Goal: Task Accomplishment & Management: Complete application form

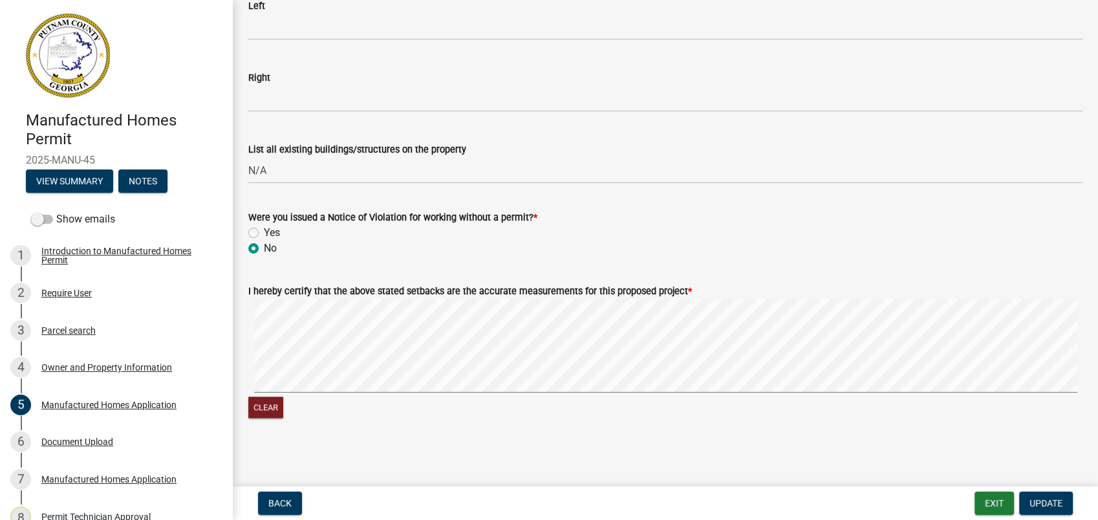
scroll to position [2034, 0]
click at [1044, 502] on span "Update" at bounding box center [1046, 503] width 33 height 10
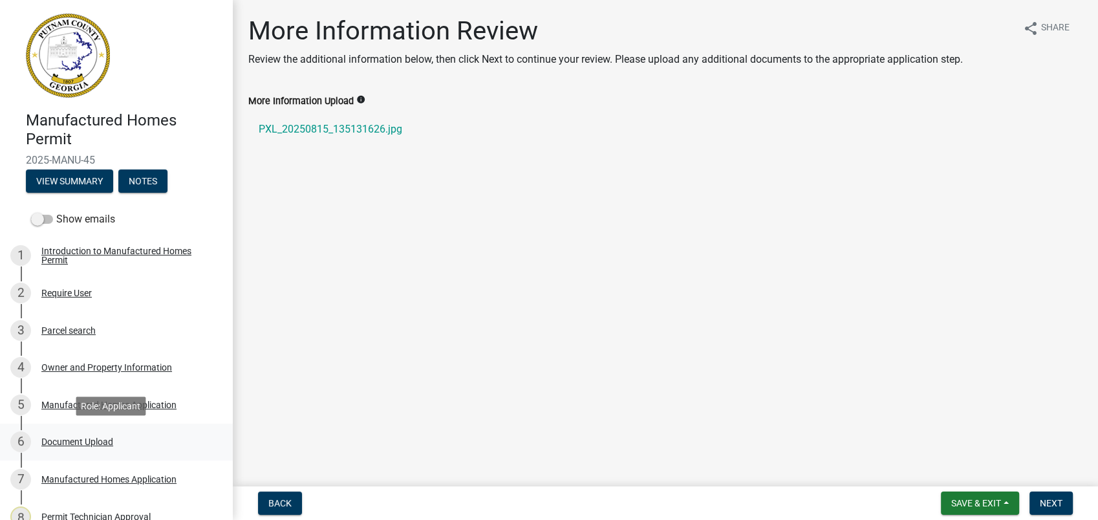
click at [73, 441] on div "Document Upload" at bounding box center [77, 441] width 72 height 9
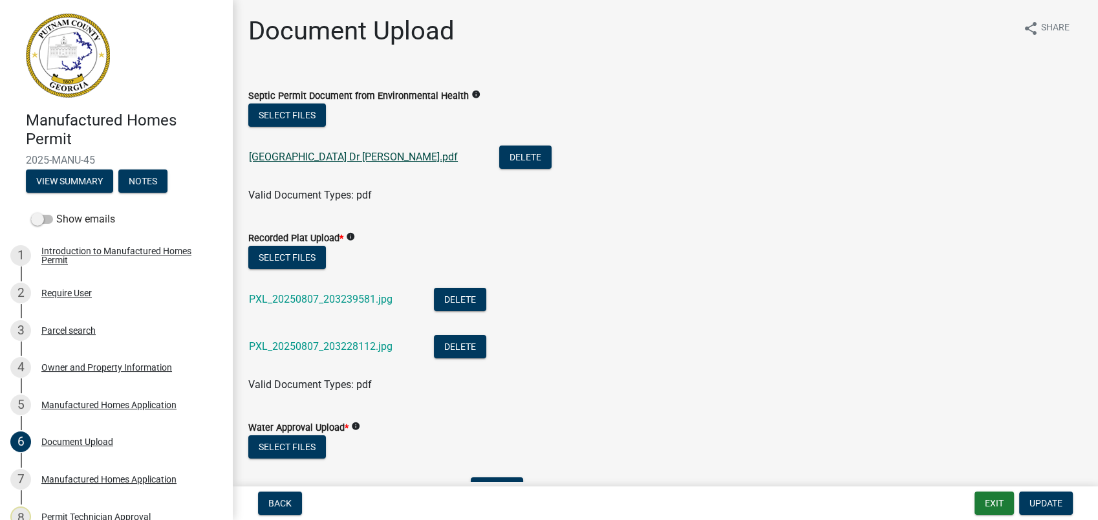
click at [295, 154] on link "[GEOGRAPHIC_DATA] Dr [PERSON_NAME].pdf" at bounding box center [353, 157] width 209 height 12
click at [295, 299] on link "PXL_20250807_203239581.jpg" at bounding box center [321, 299] width 144 height 12
click at [365, 341] on link "PXL_20250807_203228112.jpg" at bounding box center [321, 346] width 144 height 12
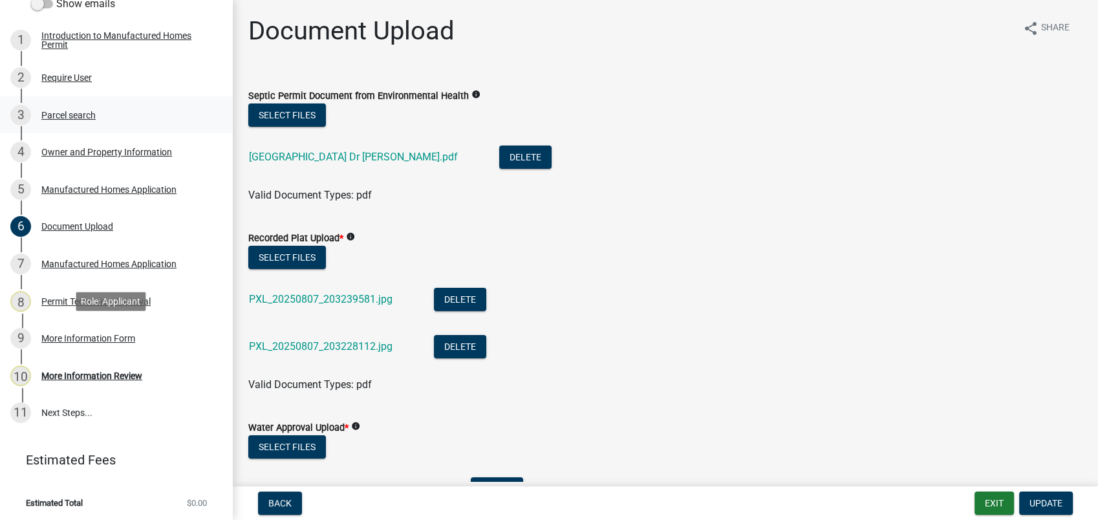
scroll to position [217, 0]
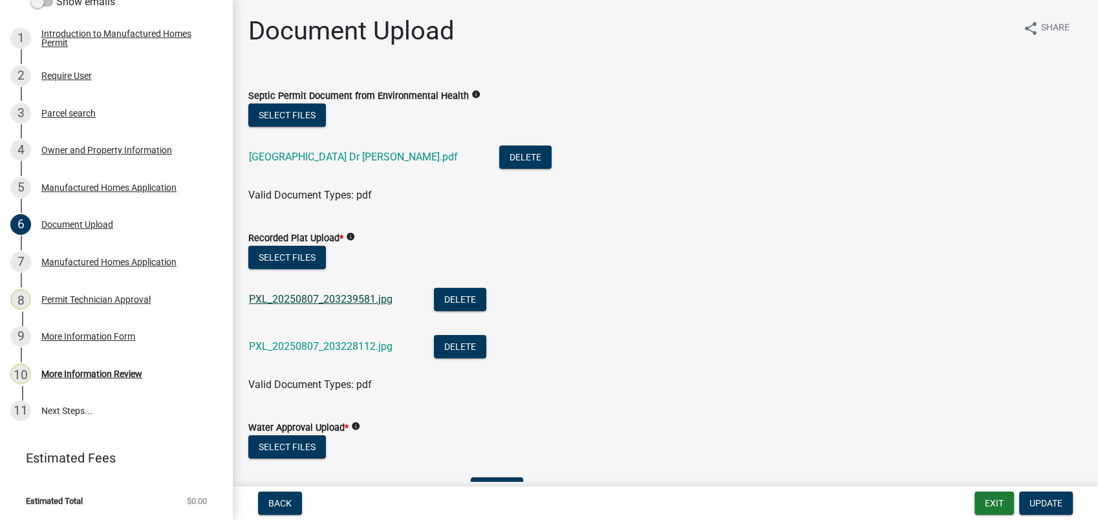
click at [336, 294] on link "PXL_20250807_203239581.jpg" at bounding box center [321, 299] width 144 height 12
click at [88, 109] on div "Parcel search" at bounding box center [68, 113] width 54 height 9
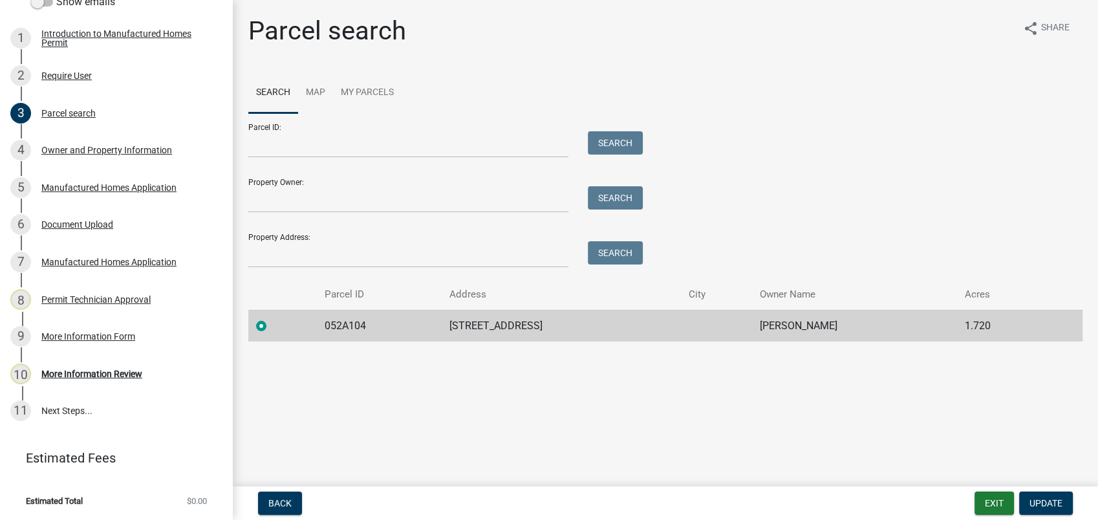
click at [420, 316] on td "052A104" at bounding box center [379, 326] width 125 height 32
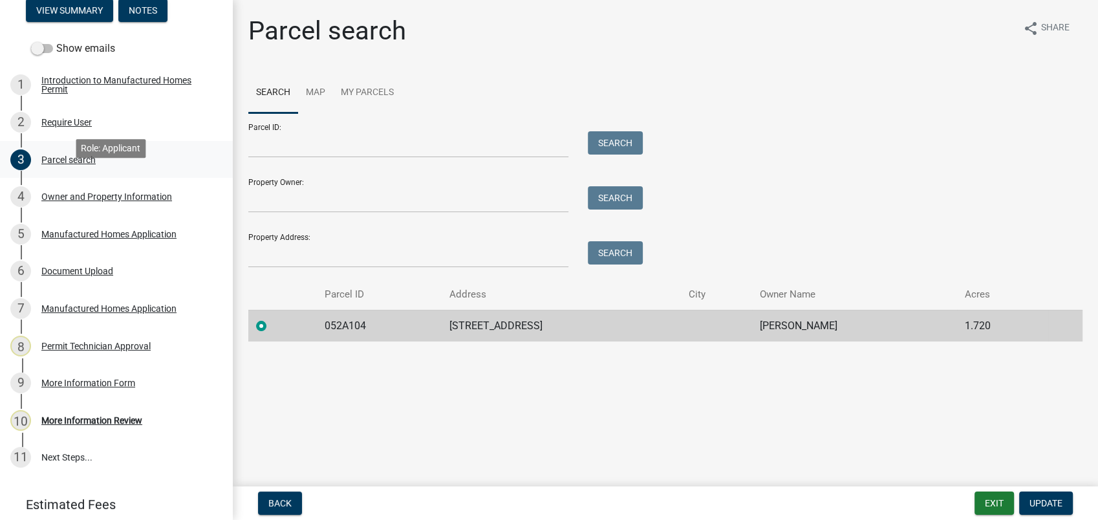
scroll to position [146, 0]
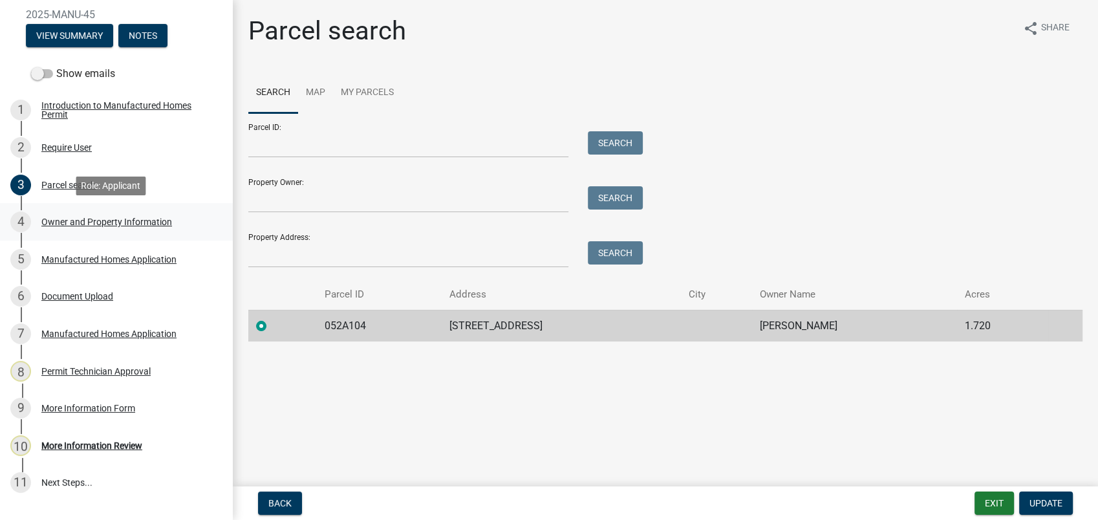
click at [81, 220] on div "Owner and Property Information" at bounding box center [106, 221] width 131 height 9
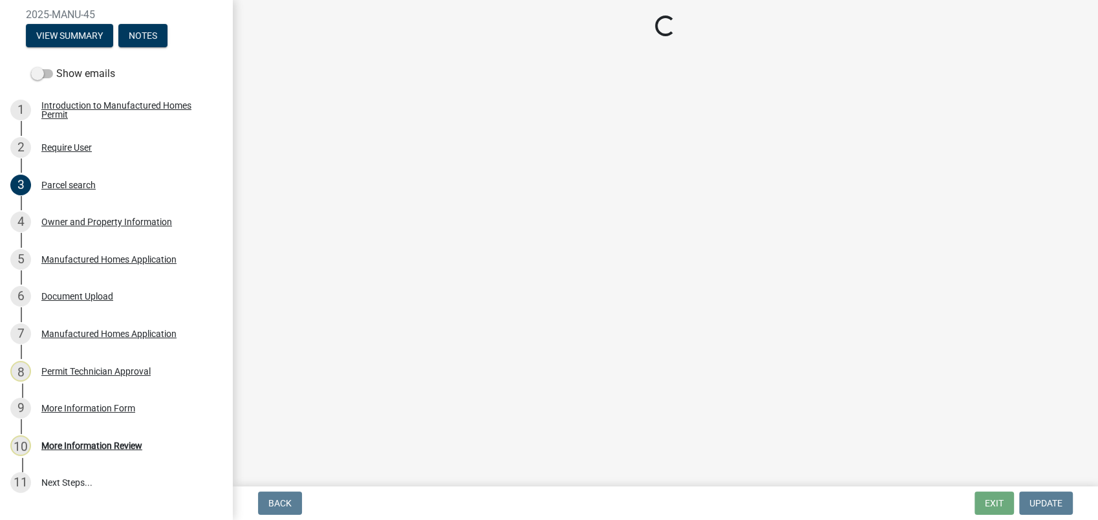
select select "78bfdc44-73ff-456e-a557-d4c99b9c08be"
select select "83394b22-4a11-496c-8e5c-75ade2e72faf"
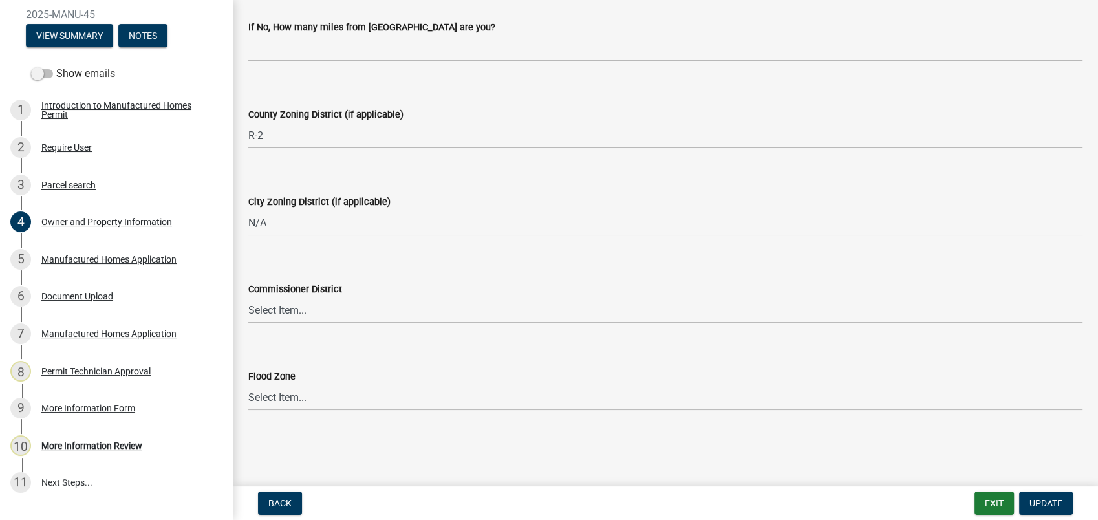
scroll to position [1678, 0]
click at [67, 259] on div "Manufactured Homes Application" at bounding box center [108, 259] width 135 height 9
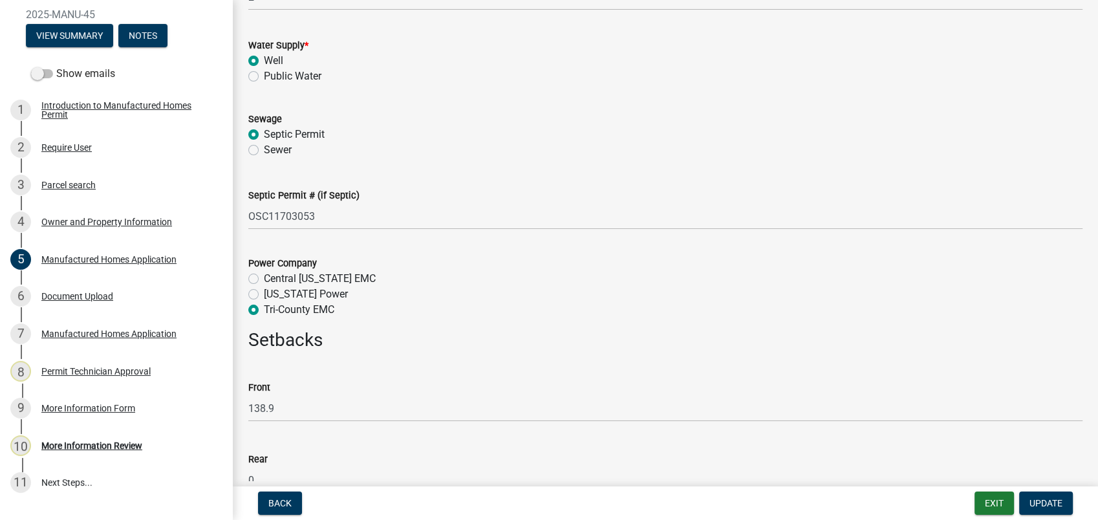
scroll to position [1437, 0]
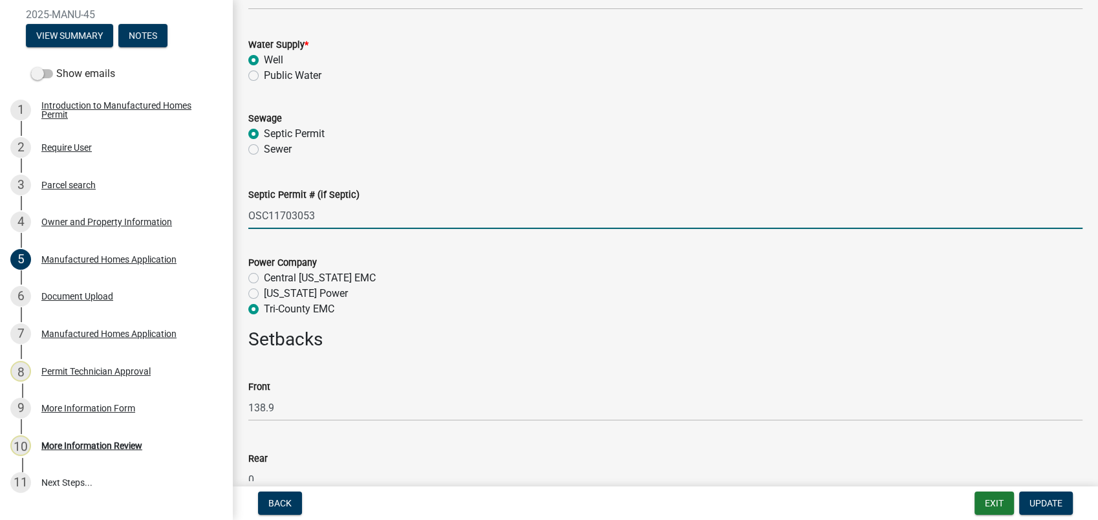
drag, startPoint x: 376, startPoint y: 212, endPoint x: 382, endPoint y: 233, distance: 21.3
click at [380, 212] on input "OSC11703053" at bounding box center [665, 215] width 834 height 27
click at [440, 347] on h3 "Setbacks" at bounding box center [665, 340] width 834 height 22
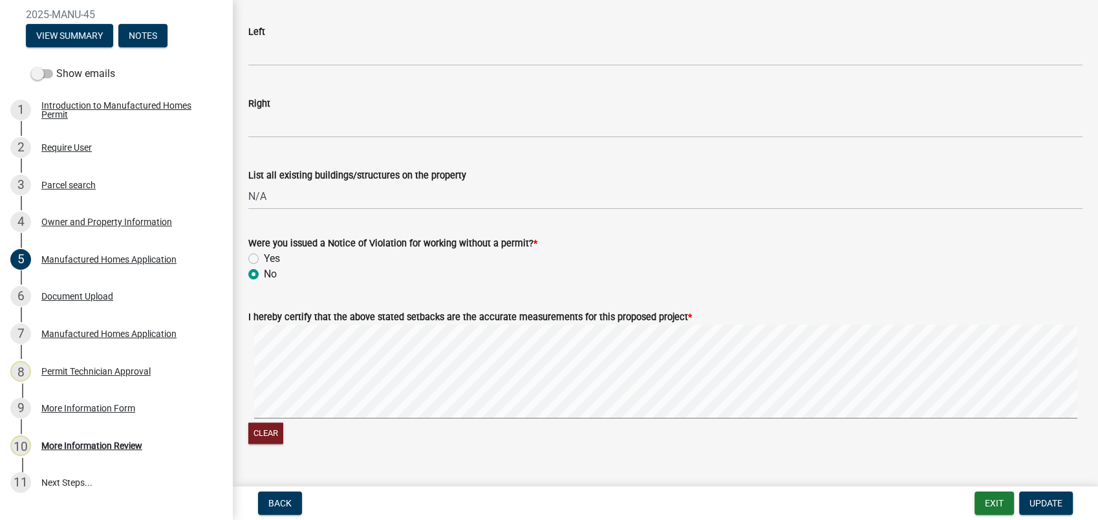
scroll to position [2012, 0]
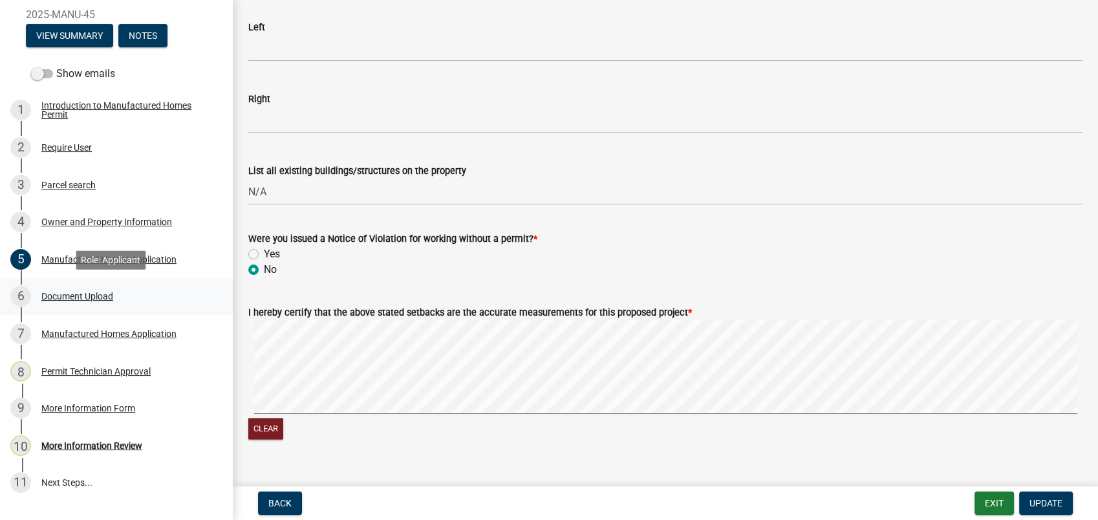
click at [87, 292] on div "Document Upload" at bounding box center [77, 296] width 72 height 9
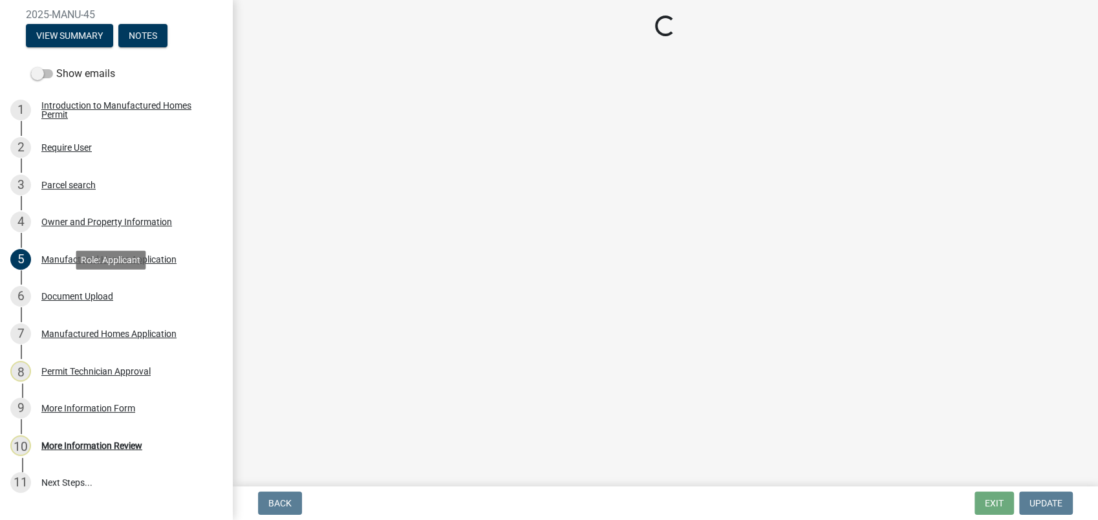
scroll to position [0, 0]
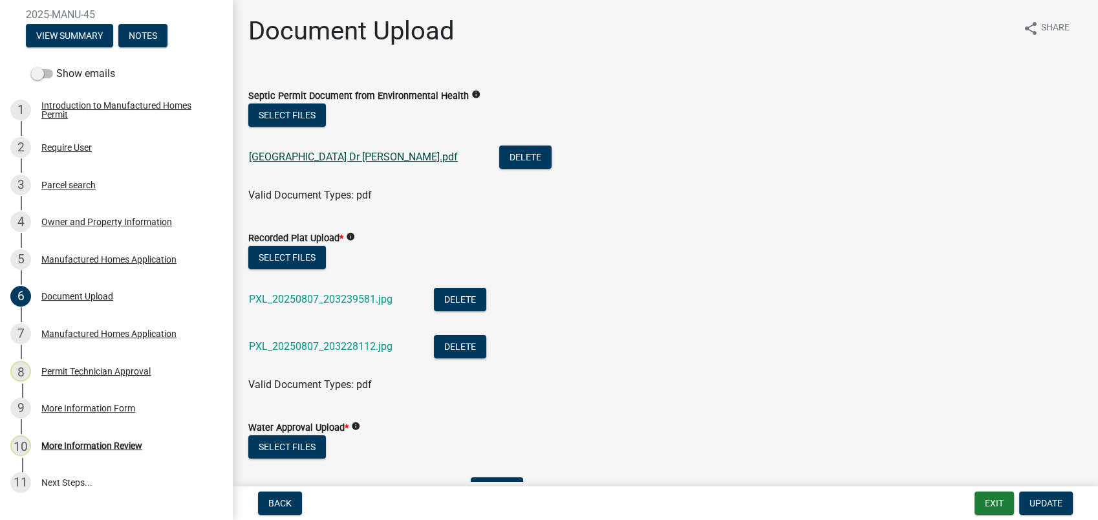
click at [327, 153] on link "[GEOGRAPHIC_DATA] Dr [PERSON_NAME].pdf" at bounding box center [353, 157] width 209 height 12
click at [349, 296] on link "PXL_20250807_203239581.jpg" at bounding box center [321, 299] width 144 height 12
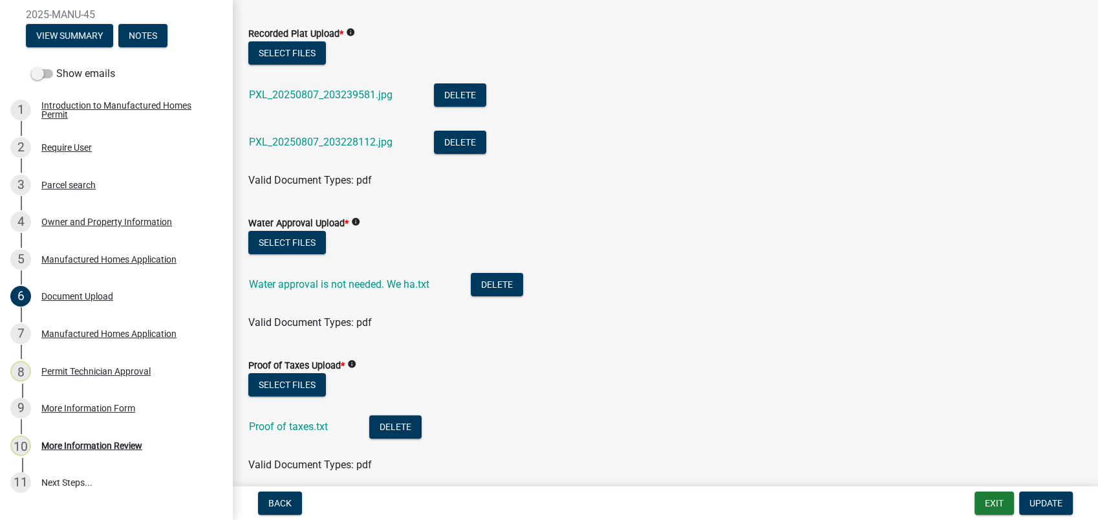
scroll to position [74, 0]
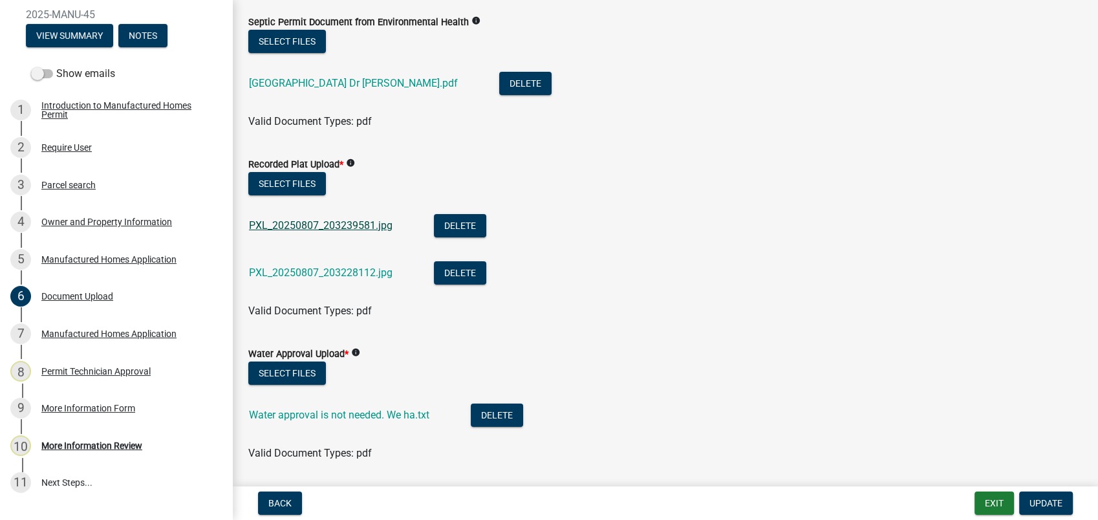
click at [304, 224] on link "PXL_20250807_203239581.jpg" at bounding box center [321, 225] width 144 height 12
click at [295, 413] on link "Water approval is not needed. We ha.txt" at bounding box center [339, 415] width 180 height 12
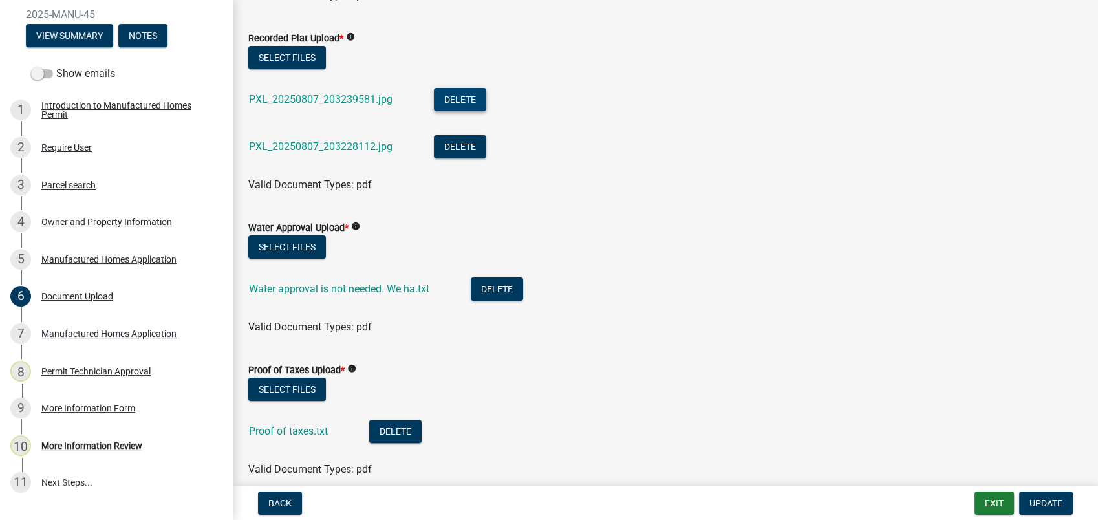
scroll to position [290, 0]
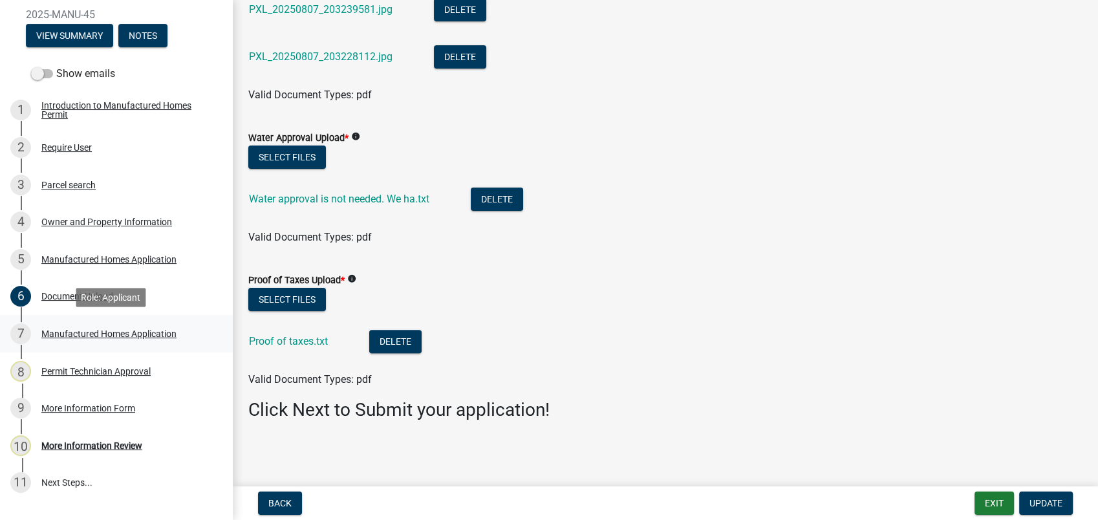
click at [110, 338] on div "7 Manufactured Homes Application" at bounding box center [111, 333] width 202 height 21
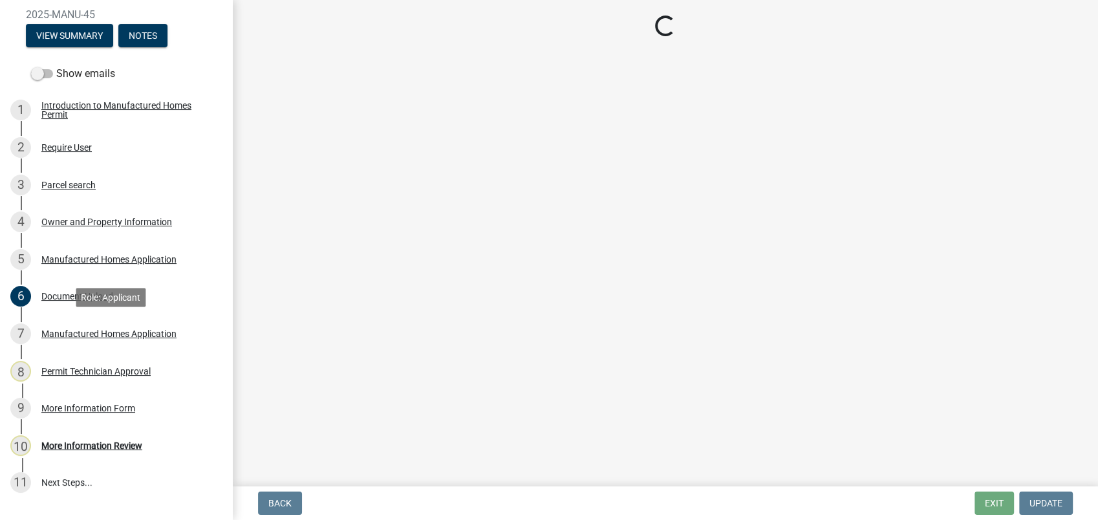
scroll to position [0, 0]
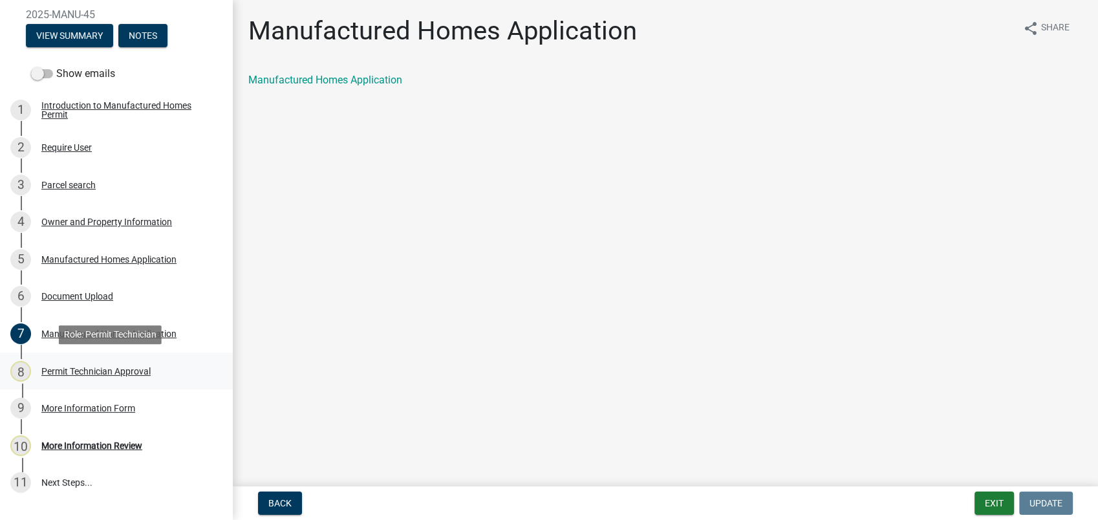
click at [97, 372] on div "Permit Technician Approval" at bounding box center [95, 371] width 109 height 9
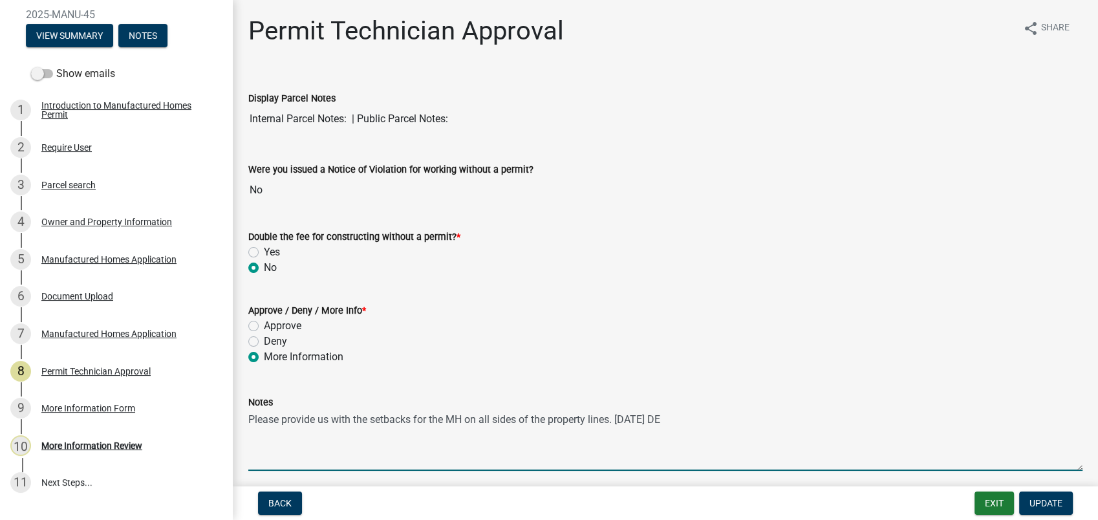
drag, startPoint x: 618, startPoint y: 414, endPoint x: 675, endPoint y: 330, distance: 100.6
click at [627, 405] on form "Notes Please provide us with the setbacks for the MH on all sides of the proper…" at bounding box center [665, 432] width 834 height 76
click at [666, 263] on div "No" at bounding box center [665, 268] width 834 height 16
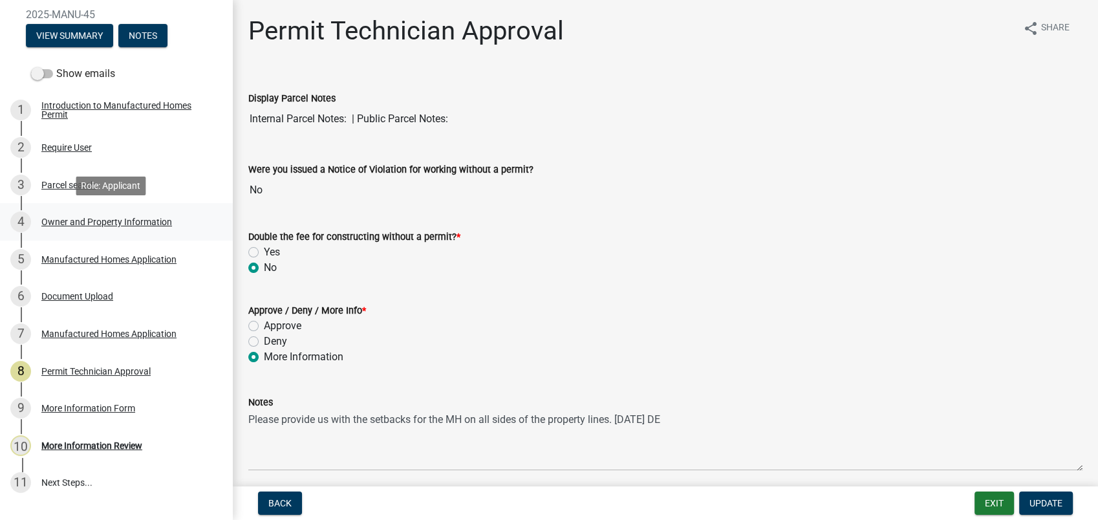
click at [113, 237] on link "4 Owner and Property Information" at bounding box center [116, 222] width 233 height 38
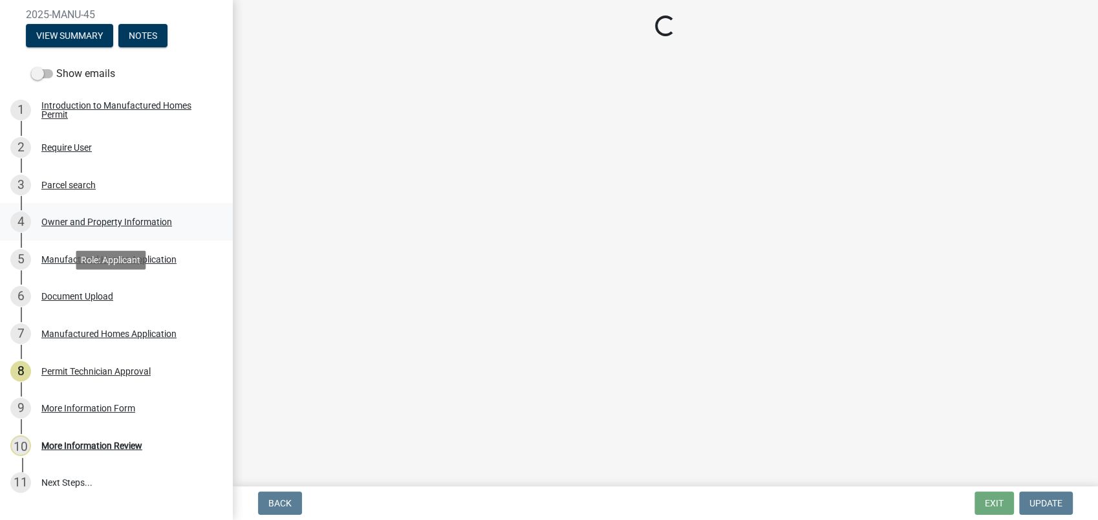
select select "78bfdc44-73ff-456e-a557-d4c99b9c08be"
select select "83394b22-4a11-496c-8e5c-75ade2e72faf"
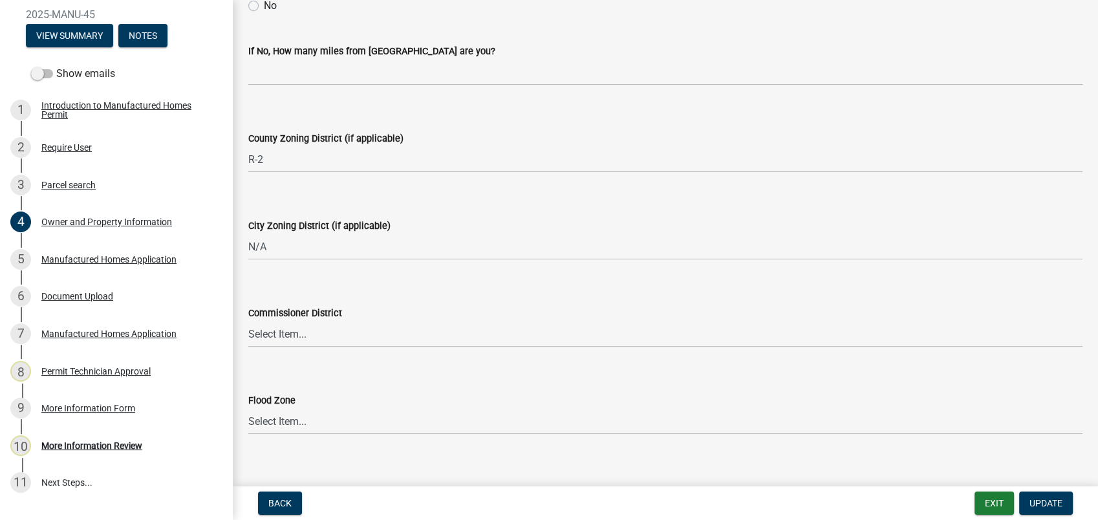
scroll to position [1678, 0]
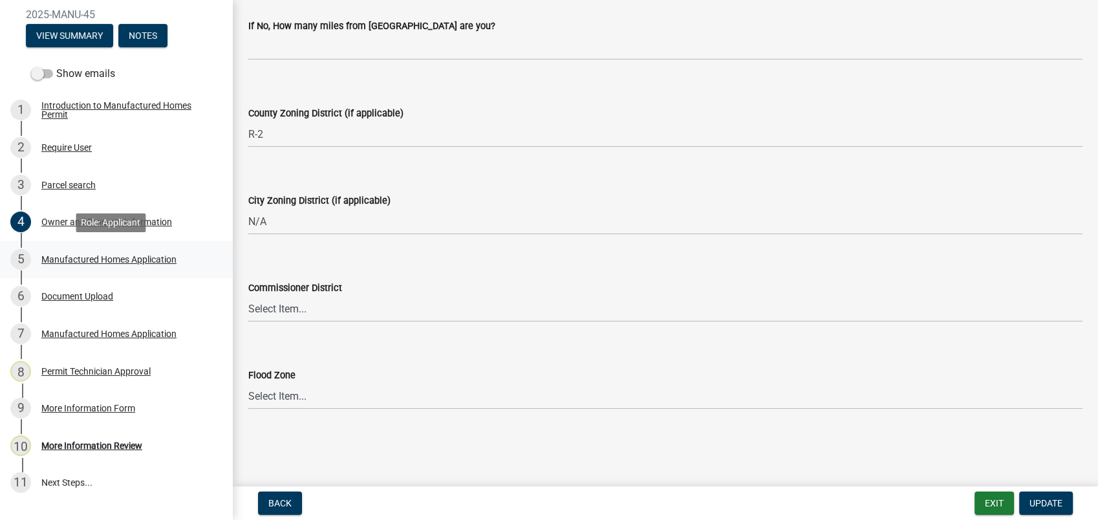
click at [104, 264] on div "5 Manufactured Homes Application" at bounding box center [111, 259] width 202 height 21
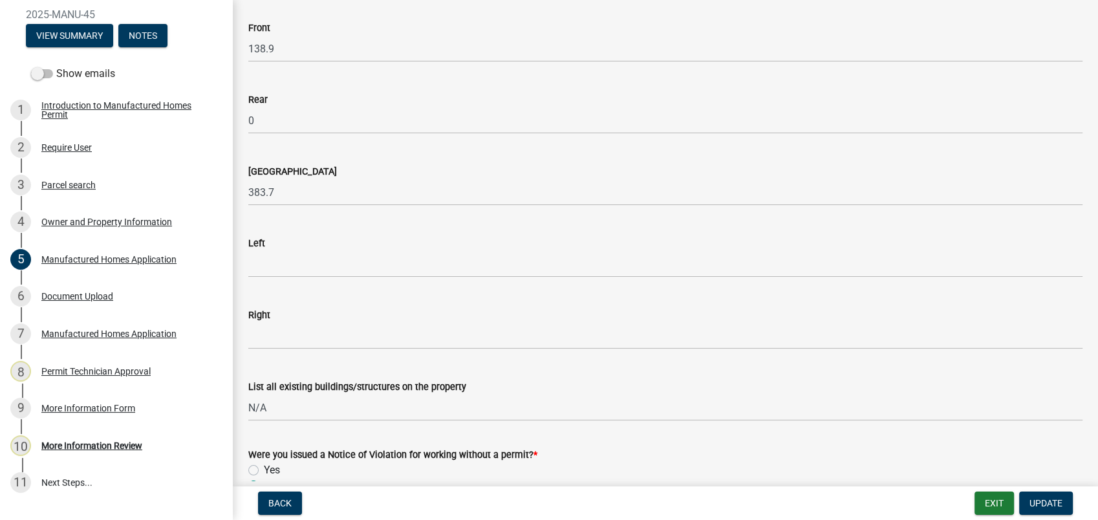
scroll to position [2034, 0]
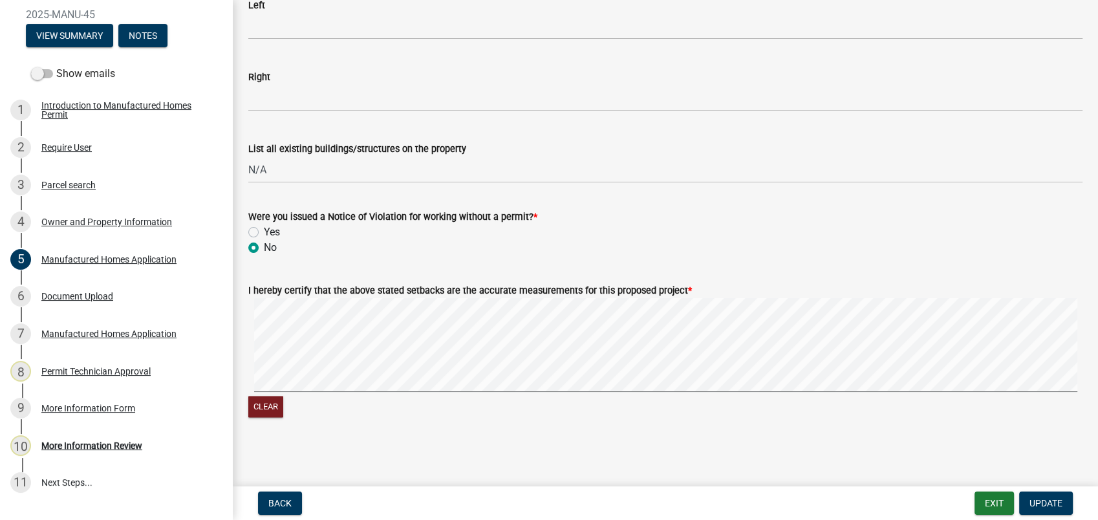
click at [433, 475] on main "Manufactured Homes Application share Share Dealer * CMH Homes, Inc. dba [PERSON…" at bounding box center [665, 240] width 865 height 481
click at [1050, 507] on span "Update" at bounding box center [1046, 503] width 33 height 10
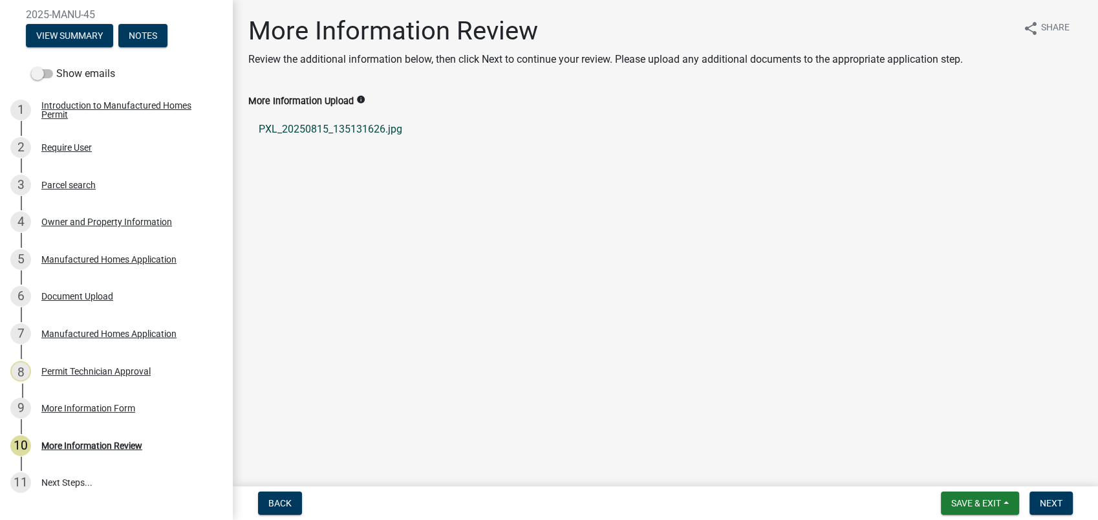
click at [352, 135] on link "PXL_20250815_135131626.jpg" at bounding box center [665, 129] width 834 height 31
click at [69, 217] on div "Owner and Property Information" at bounding box center [106, 221] width 131 height 9
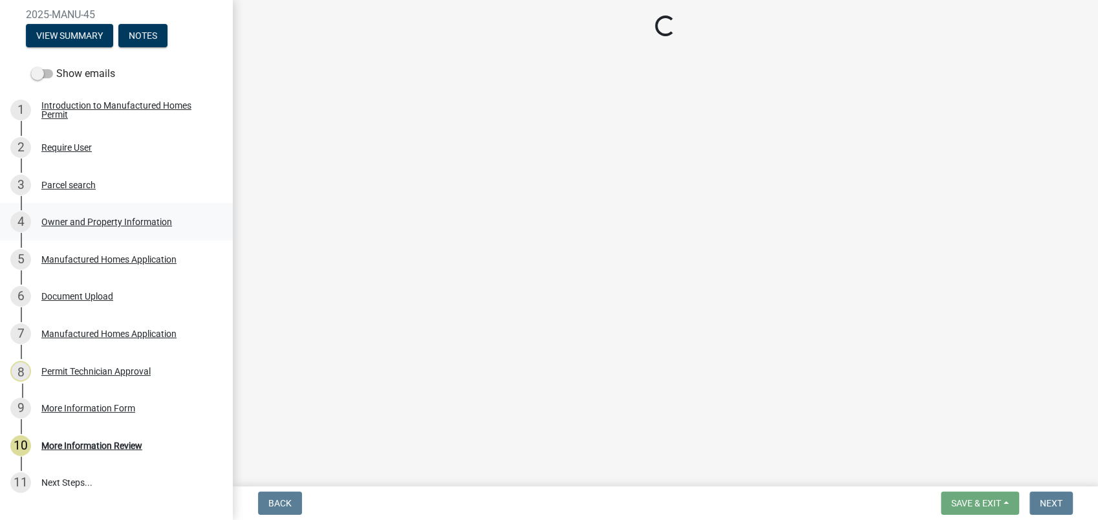
select select "78bfdc44-73ff-456e-a557-d4c99b9c08be"
select select "83394b22-4a11-496c-8e5c-75ade2e72faf"
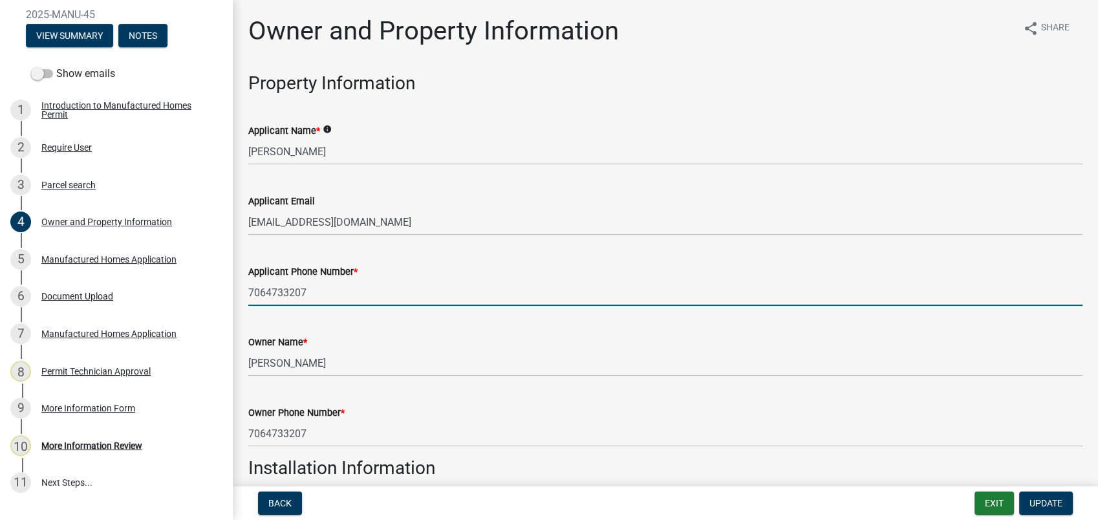
drag, startPoint x: 308, startPoint y: 291, endPoint x: 244, endPoint y: 291, distance: 64.7
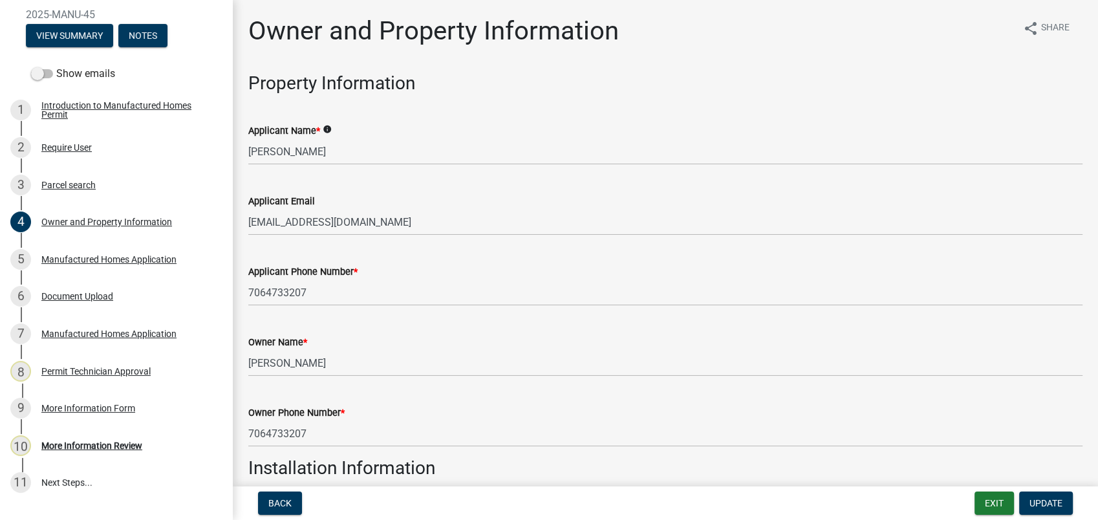
click at [442, 255] on div "Applicant Phone Number * [PHONE_NUMBER]" at bounding box center [665, 276] width 834 height 60
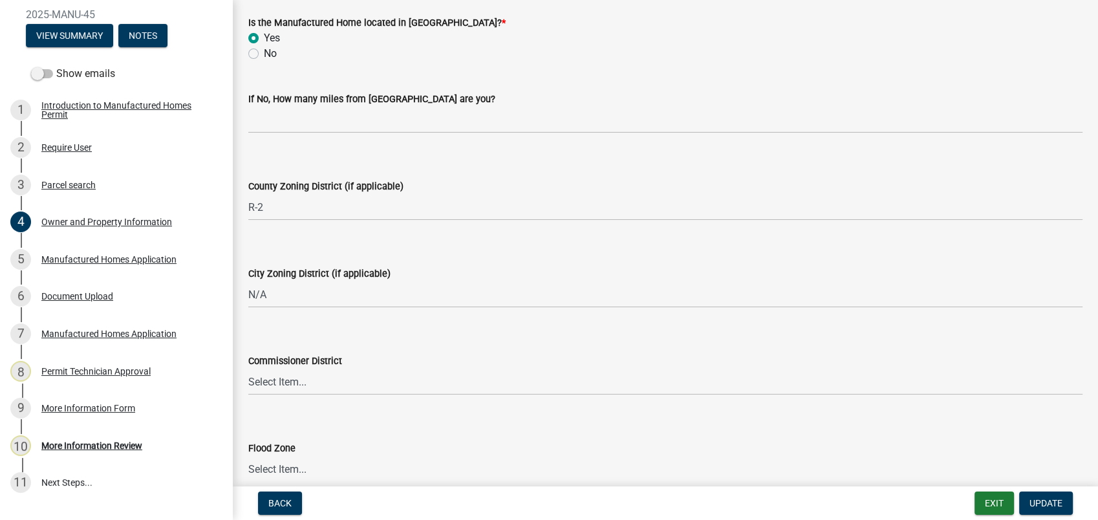
scroll to position [1678, 0]
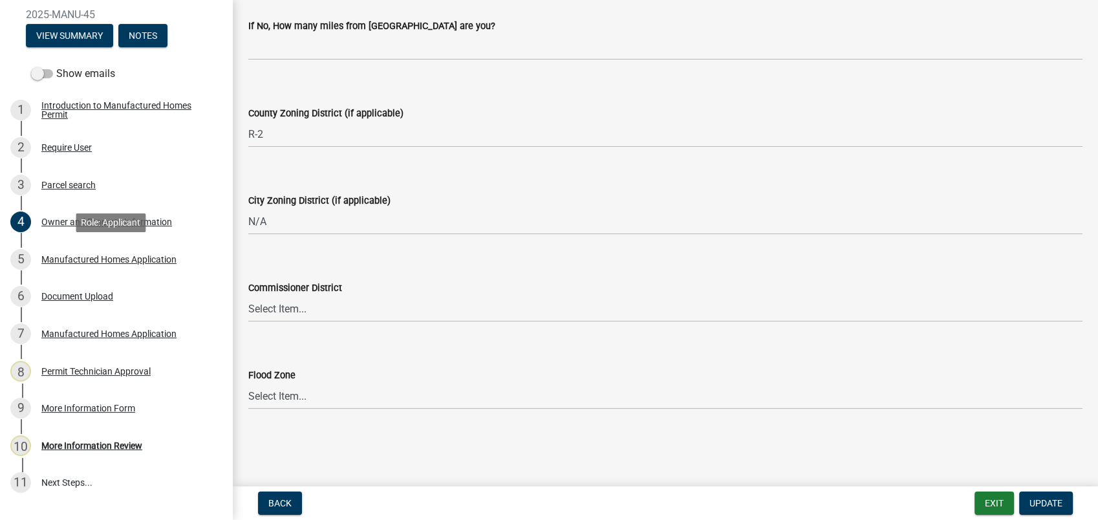
click at [116, 260] on div "Manufactured Homes Application" at bounding box center [108, 259] width 135 height 9
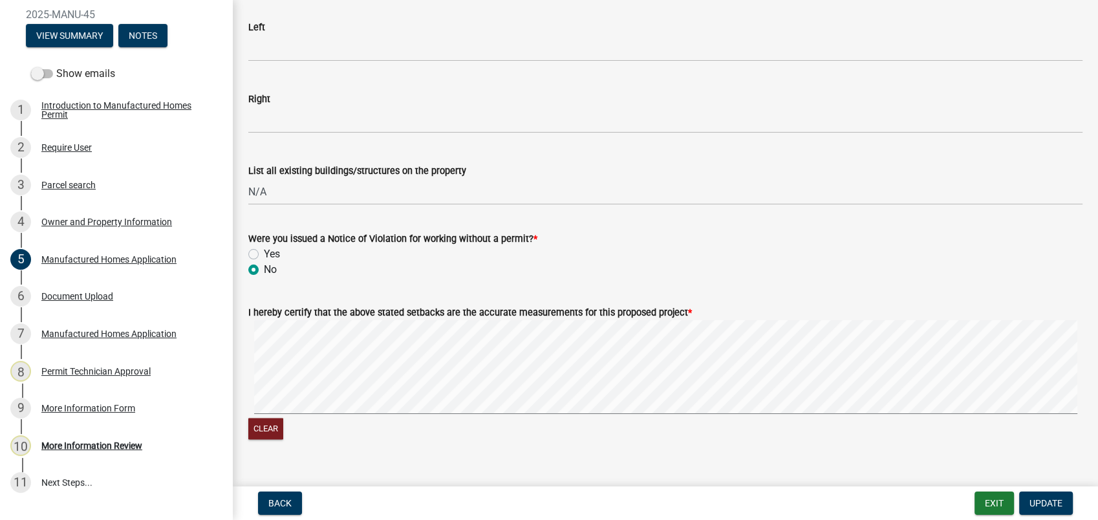
scroll to position [2034, 0]
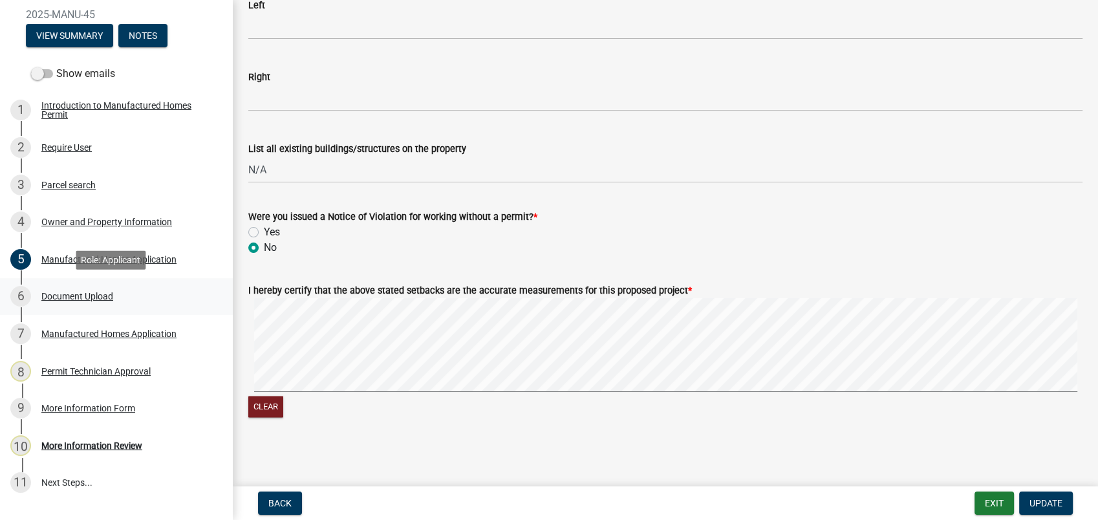
click at [49, 301] on div "6 Document Upload" at bounding box center [111, 296] width 202 height 21
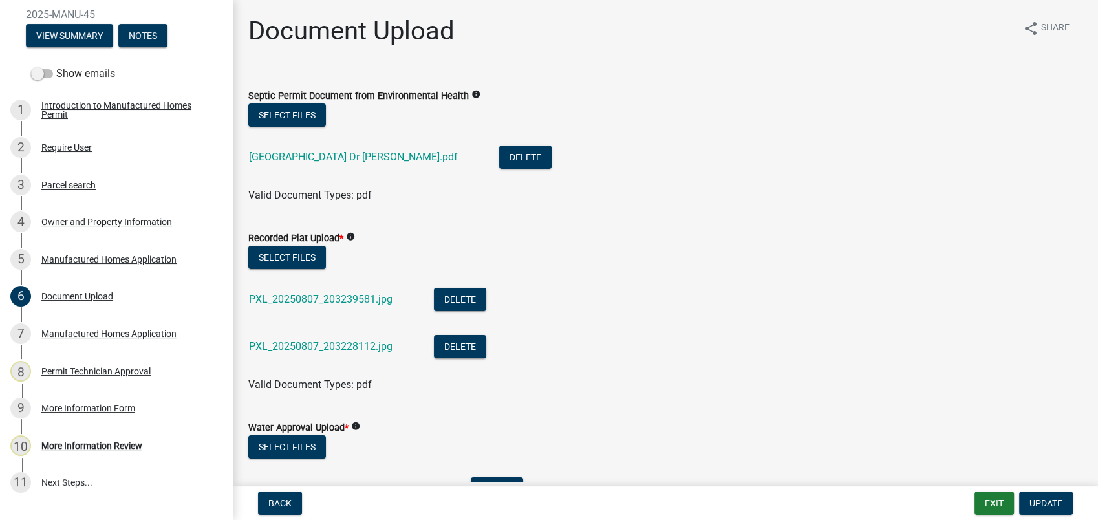
scroll to position [287, 0]
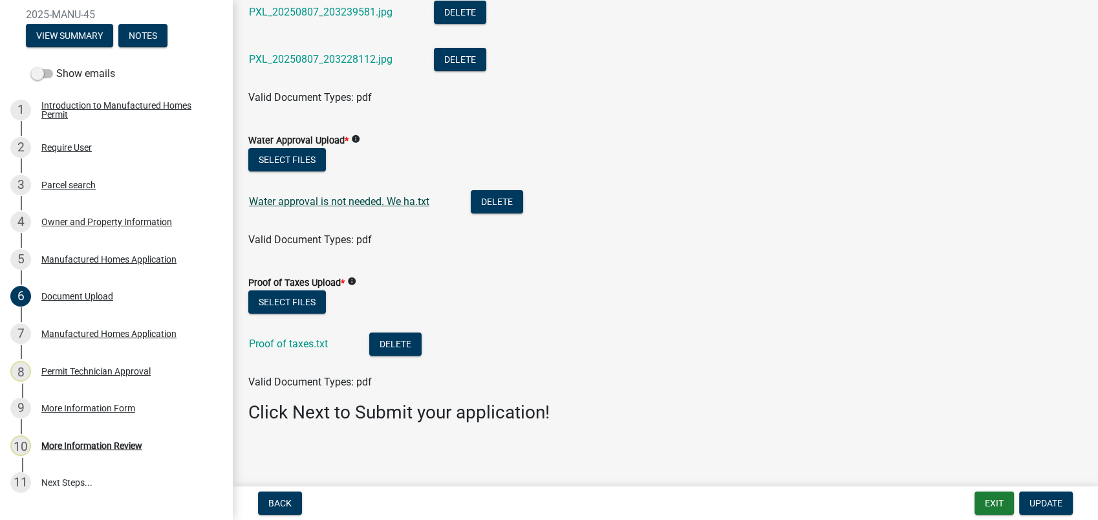
click at [362, 199] on link "Water approval is not needed. We ha.txt" at bounding box center [339, 201] width 180 height 12
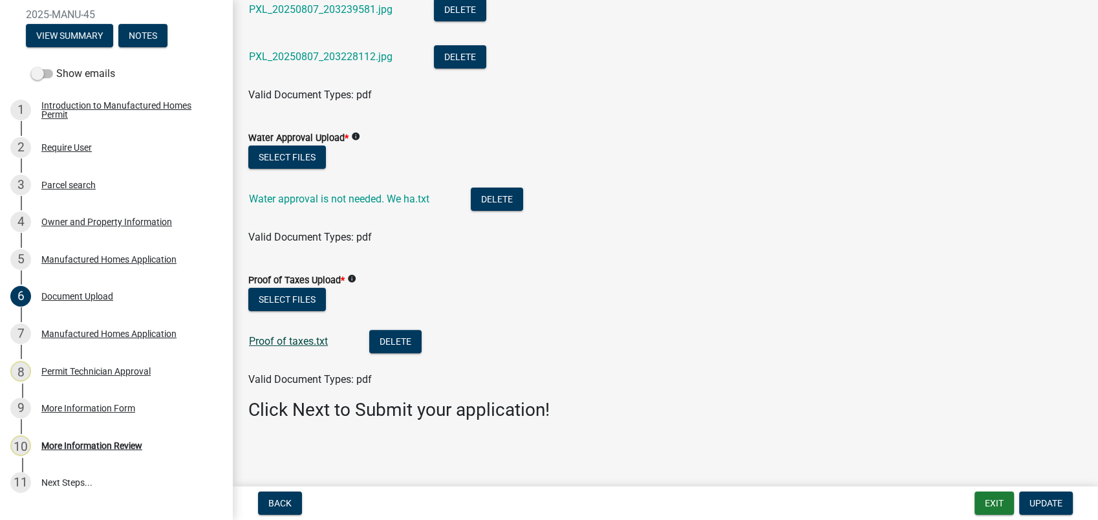
click at [296, 340] on link "Proof of taxes.txt" at bounding box center [288, 341] width 79 height 12
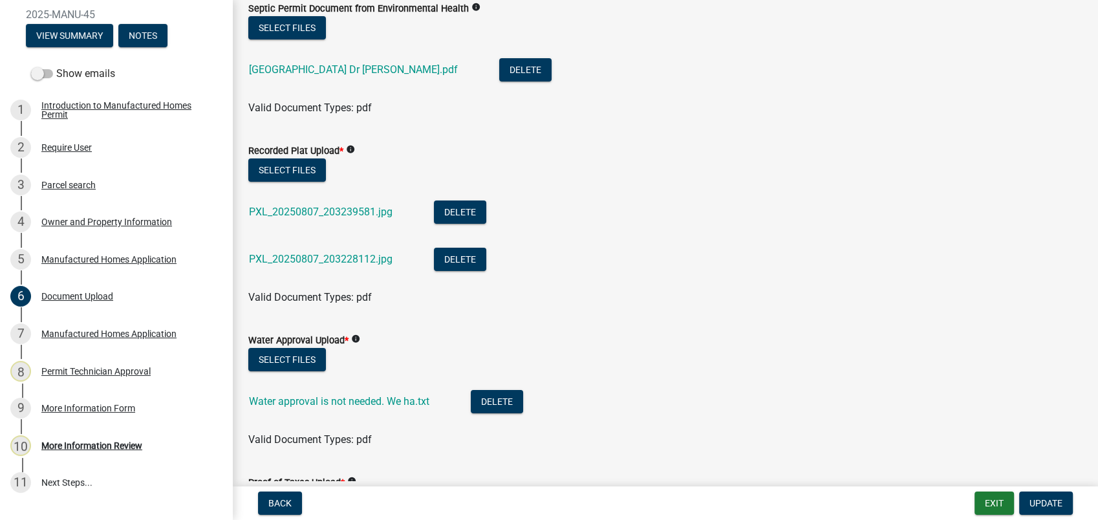
scroll to position [2, 0]
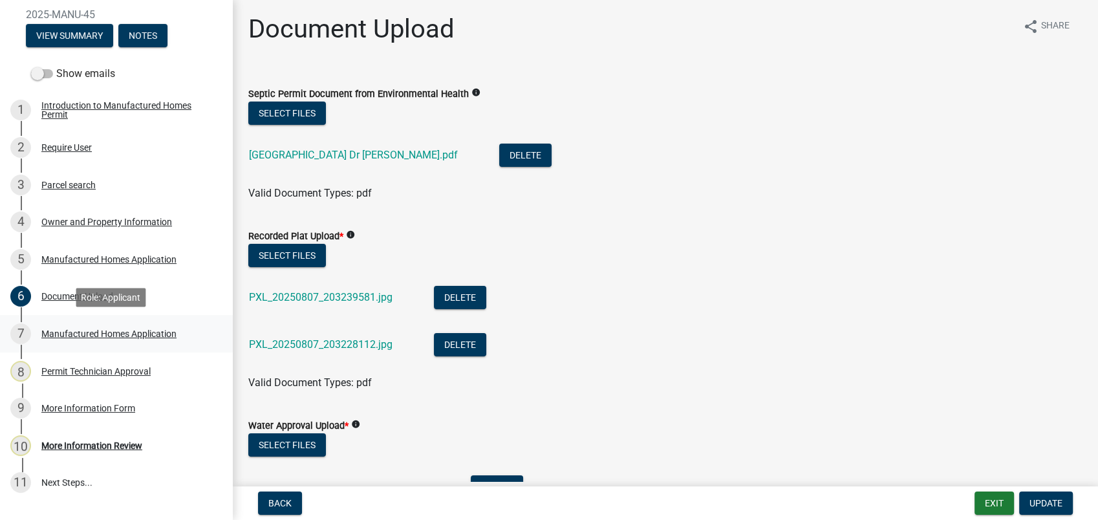
click at [98, 329] on div "Manufactured Homes Application" at bounding box center [108, 333] width 135 height 9
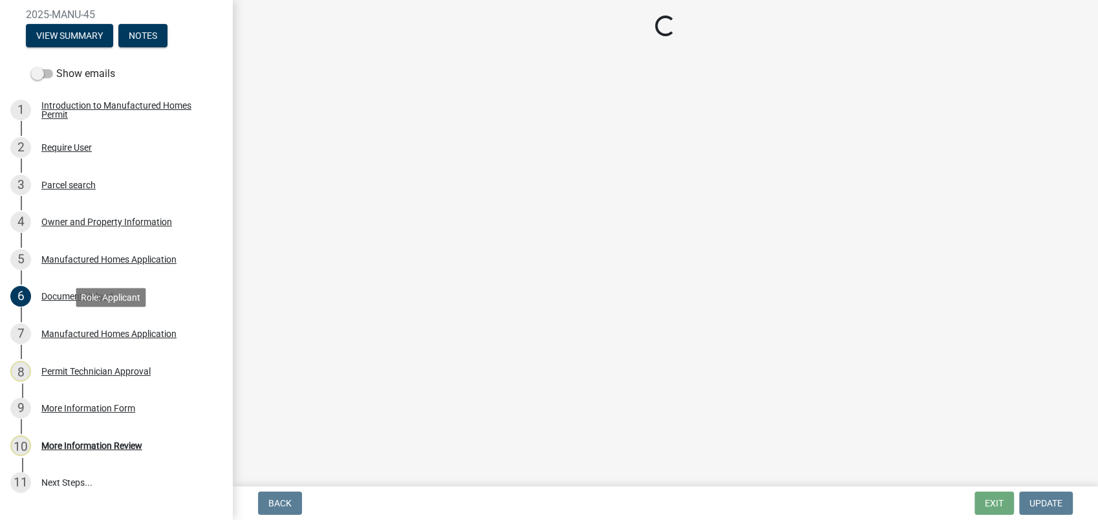
scroll to position [0, 0]
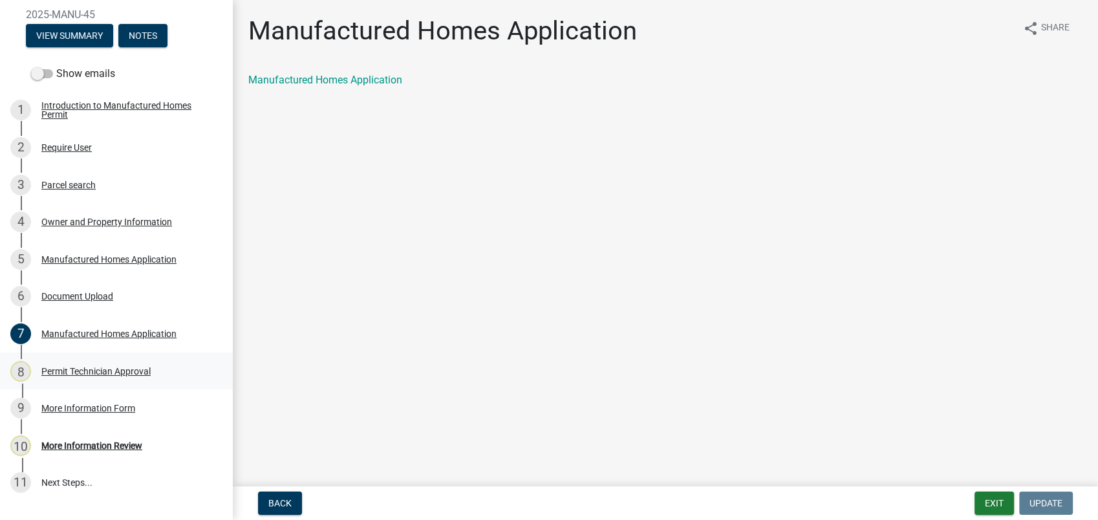
click at [106, 372] on div "Permit Technician Approval" at bounding box center [95, 371] width 109 height 9
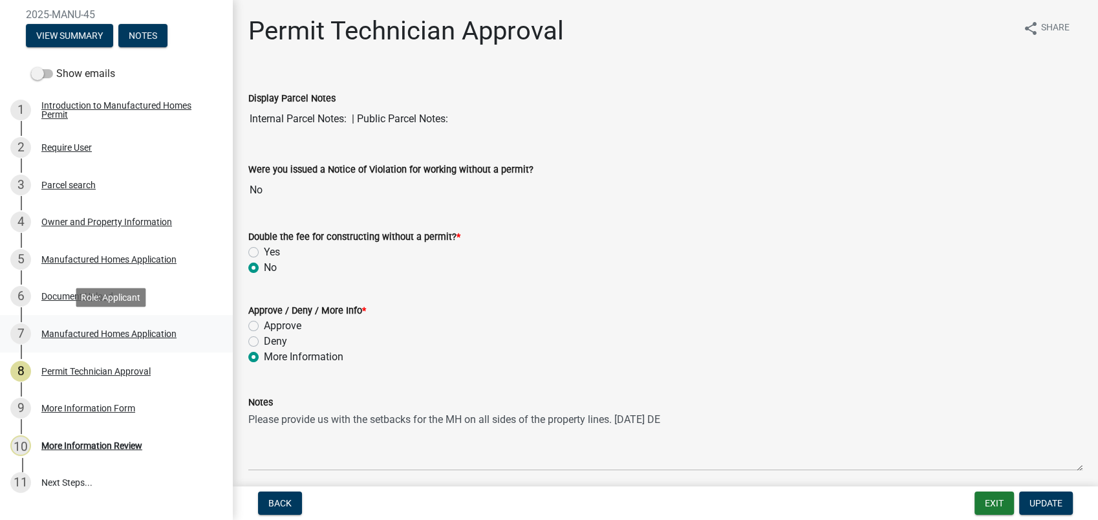
click at [109, 330] on div "Manufactured Homes Application" at bounding box center [108, 333] width 135 height 9
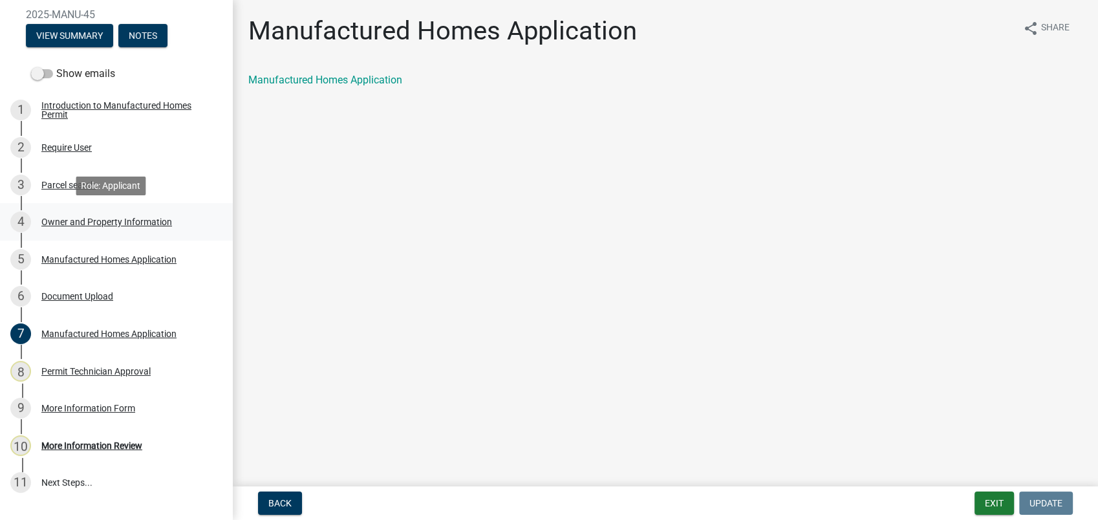
click at [89, 222] on div "Owner and Property Information" at bounding box center [106, 221] width 131 height 9
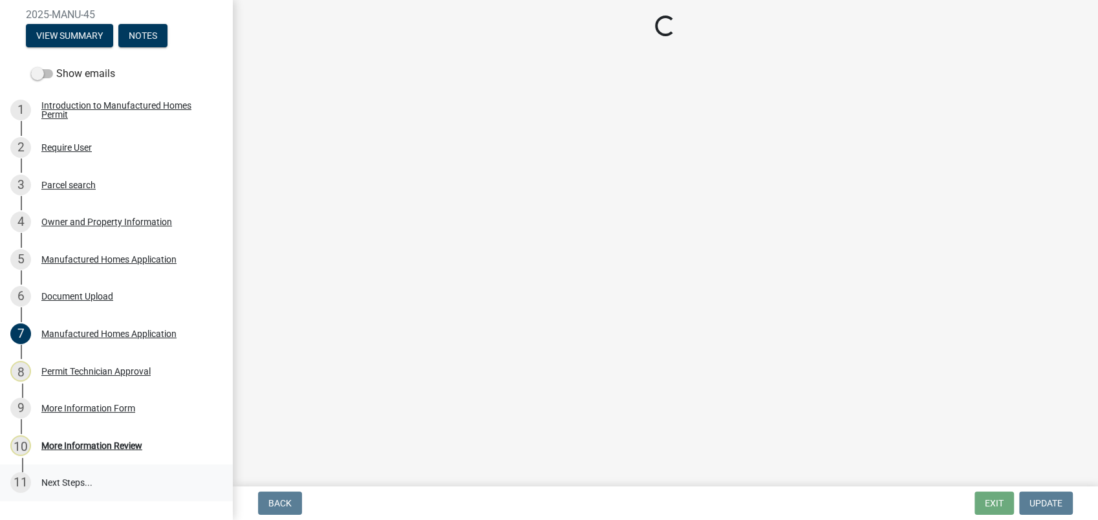
select select "78bfdc44-73ff-456e-a557-d4c99b9c08be"
select select "83394b22-4a11-496c-8e5c-75ade2e72faf"
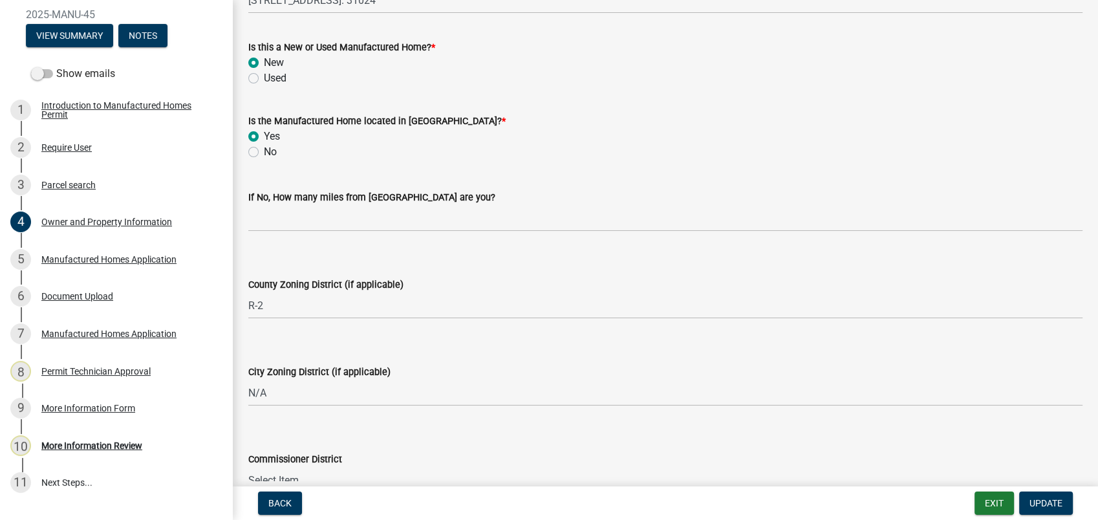
scroll to position [1390, 0]
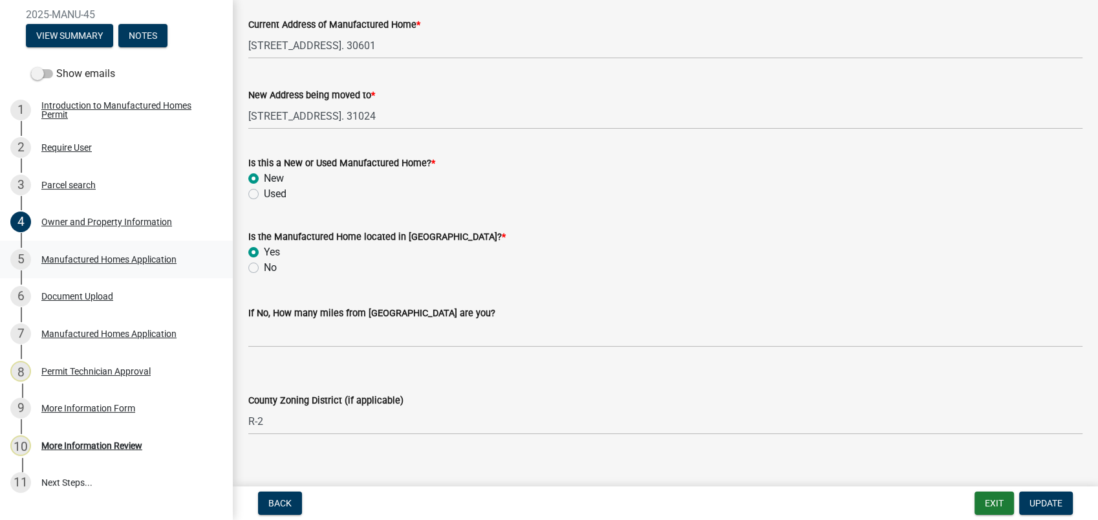
click at [103, 259] on div "Manufactured Homes Application" at bounding box center [108, 259] width 135 height 9
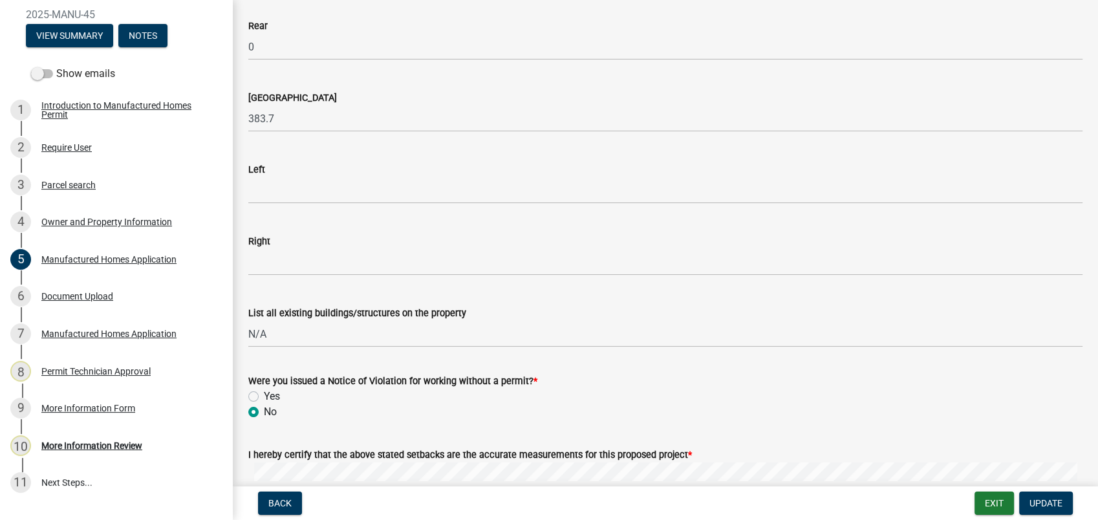
scroll to position [1868, 0]
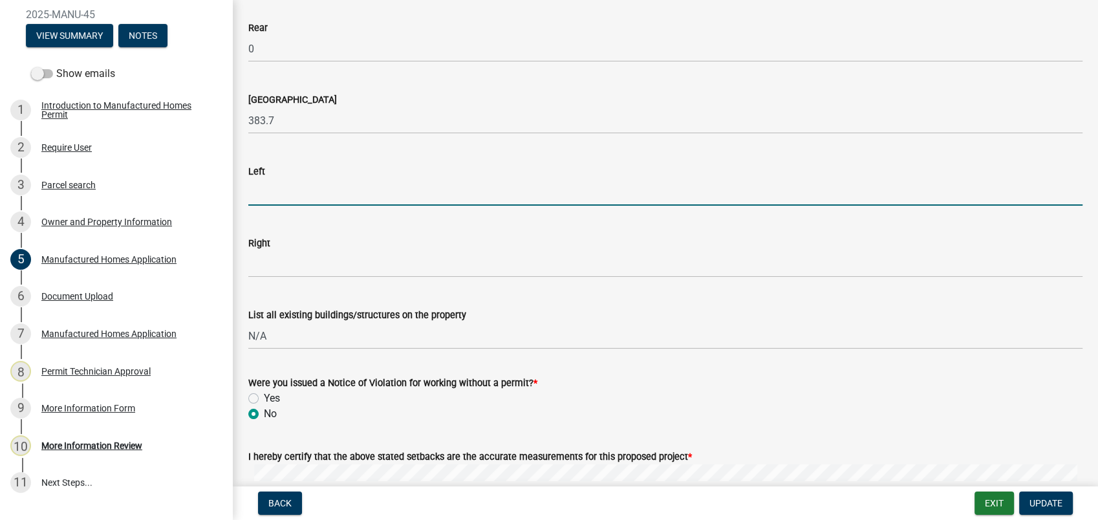
click at [259, 189] on input "text" at bounding box center [665, 192] width 834 height 27
type input "38.77"
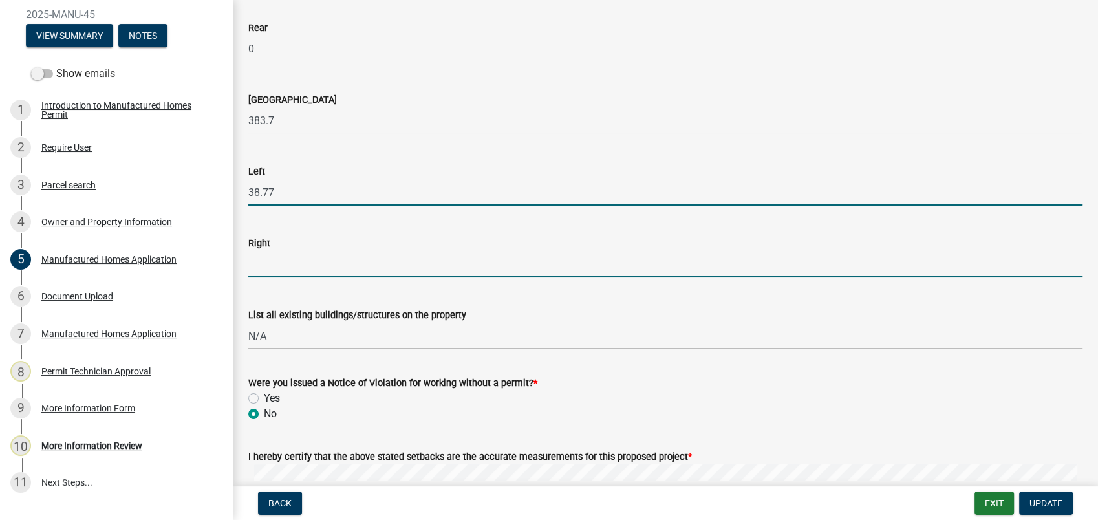
click at [274, 269] on input "text" at bounding box center [665, 264] width 834 height 27
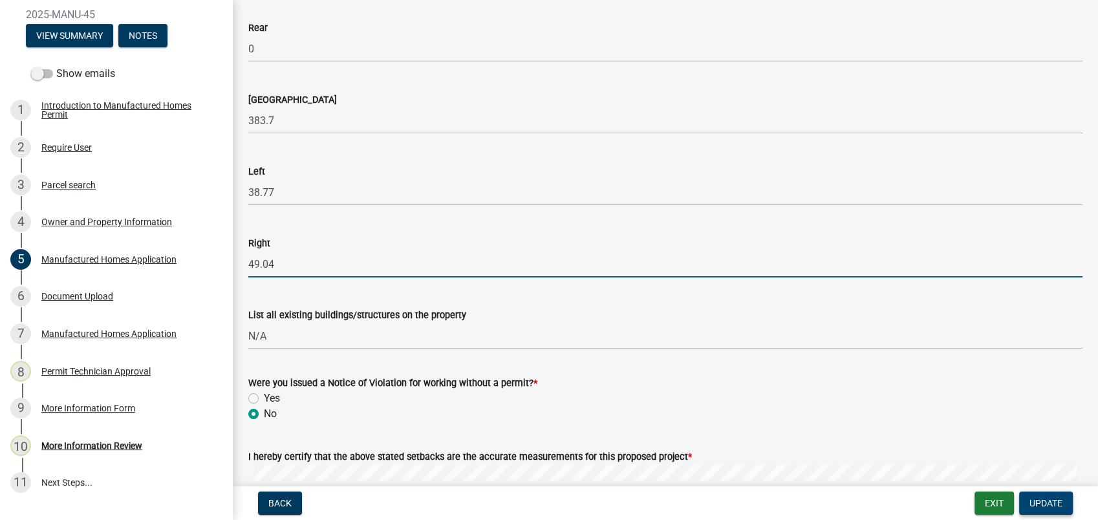
type input "49.04"
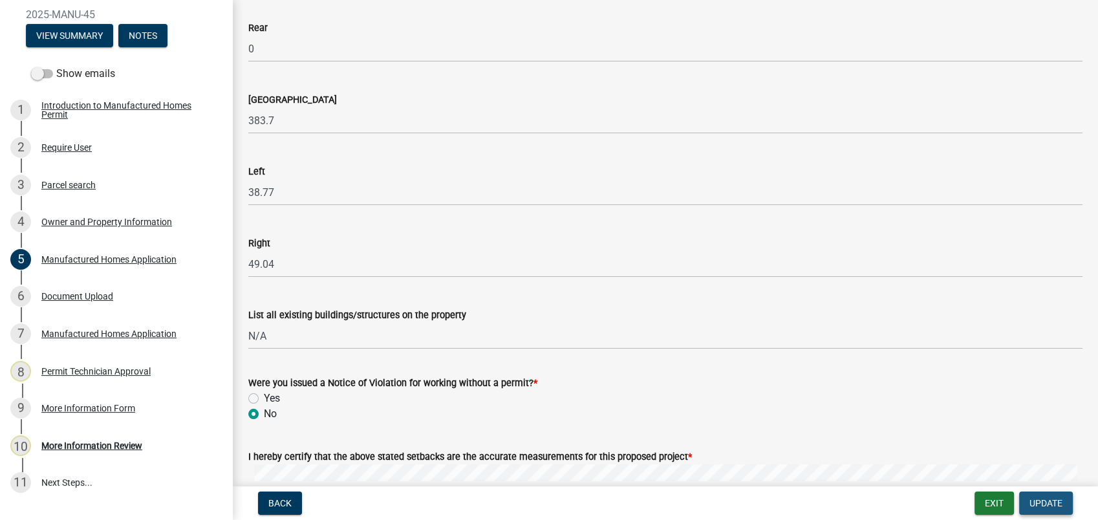
click at [1039, 502] on span "Update" at bounding box center [1046, 503] width 33 height 10
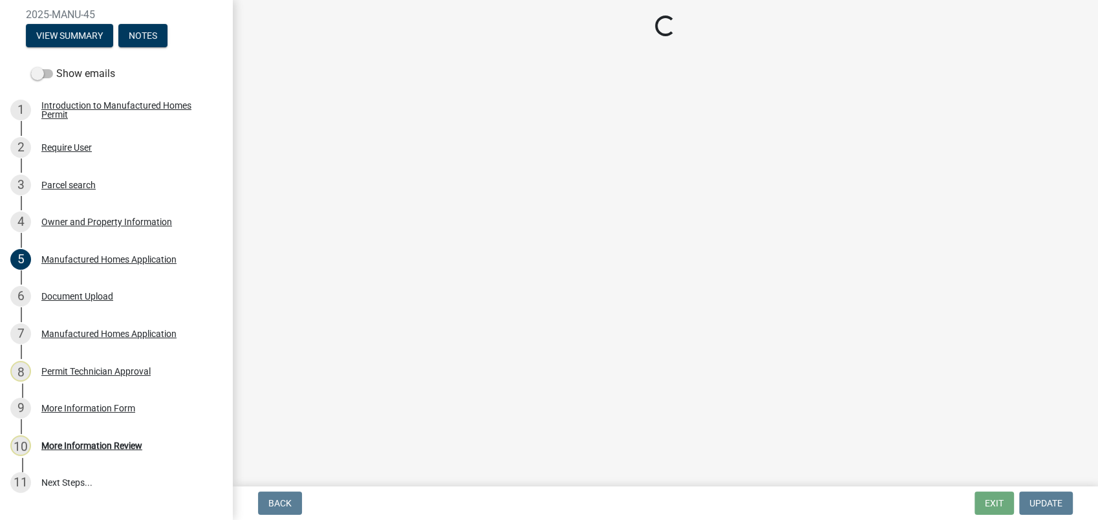
scroll to position [0, 0]
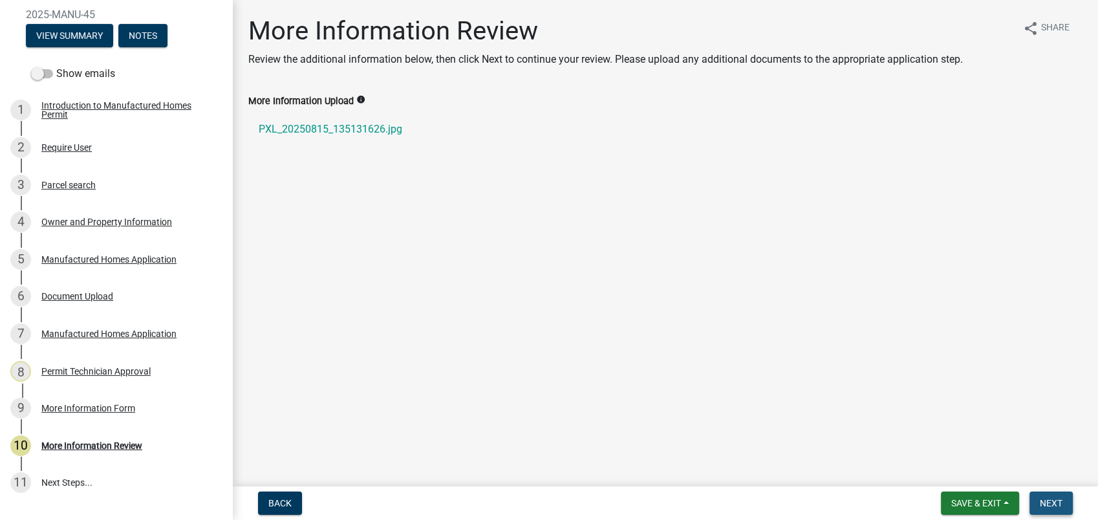
click at [1048, 501] on span "Next" at bounding box center [1051, 503] width 23 height 10
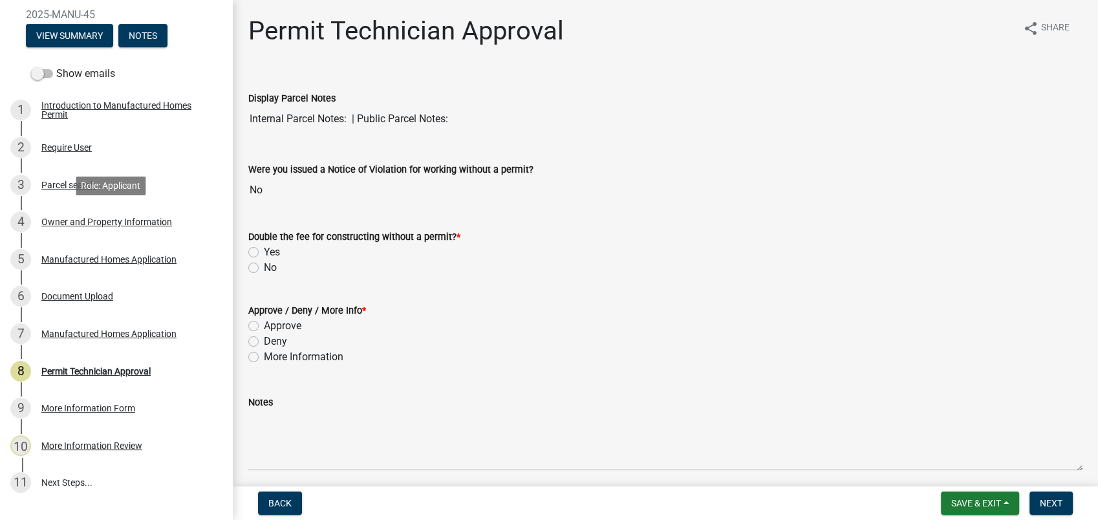
click at [103, 229] on div "4 Owner and Property Information" at bounding box center [111, 221] width 202 height 21
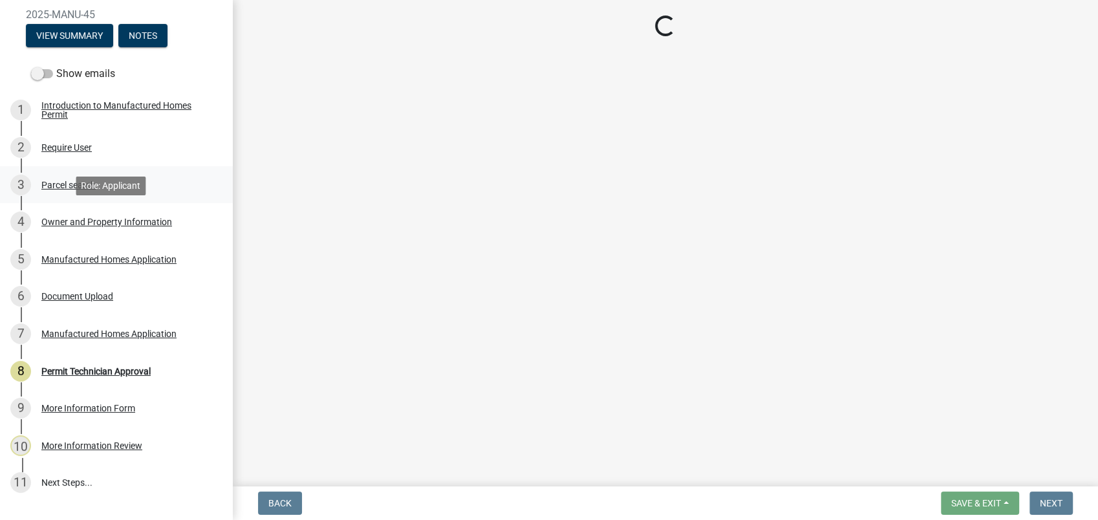
select select "78bfdc44-73ff-456e-a557-d4c99b9c08be"
select select "83394b22-4a11-496c-8e5c-75ade2e72faf"
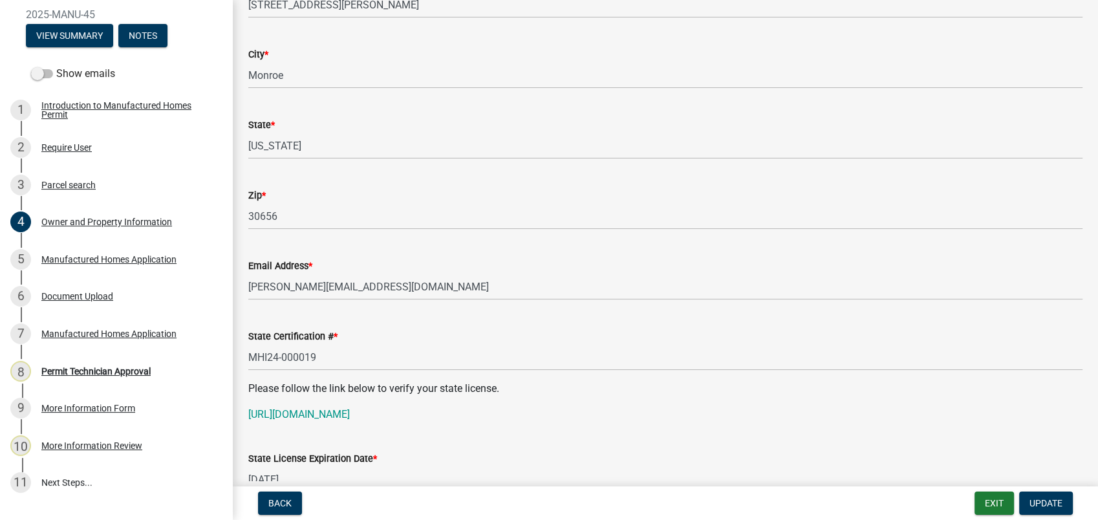
scroll to position [718, 0]
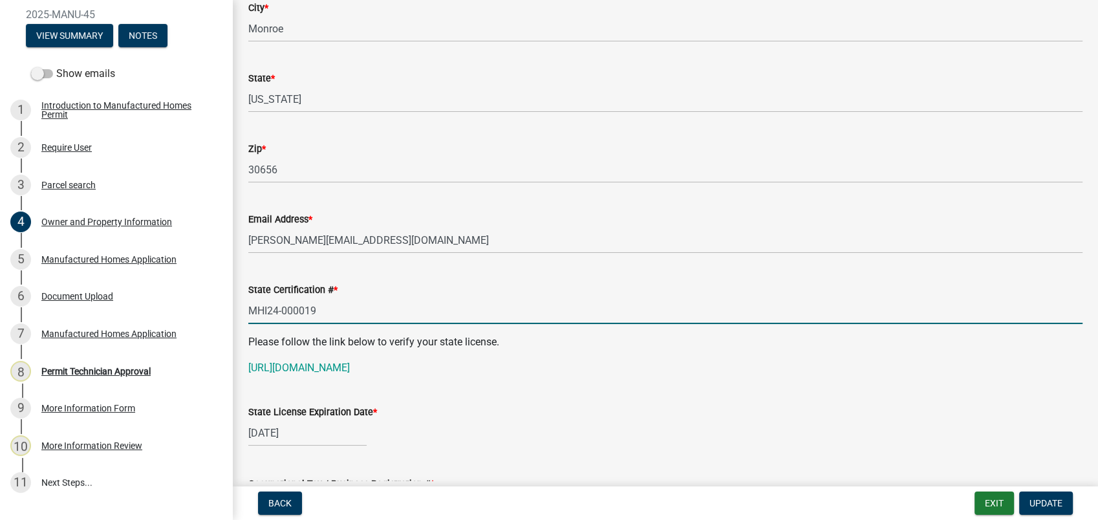
drag, startPoint x: 332, startPoint y: 316, endPoint x: 235, endPoint y: 319, distance: 97.7
click at [235, 319] on div "Owner and Property Information share Share Property Information Applicant Name …" at bounding box center [665, 349] width 865 height 2105
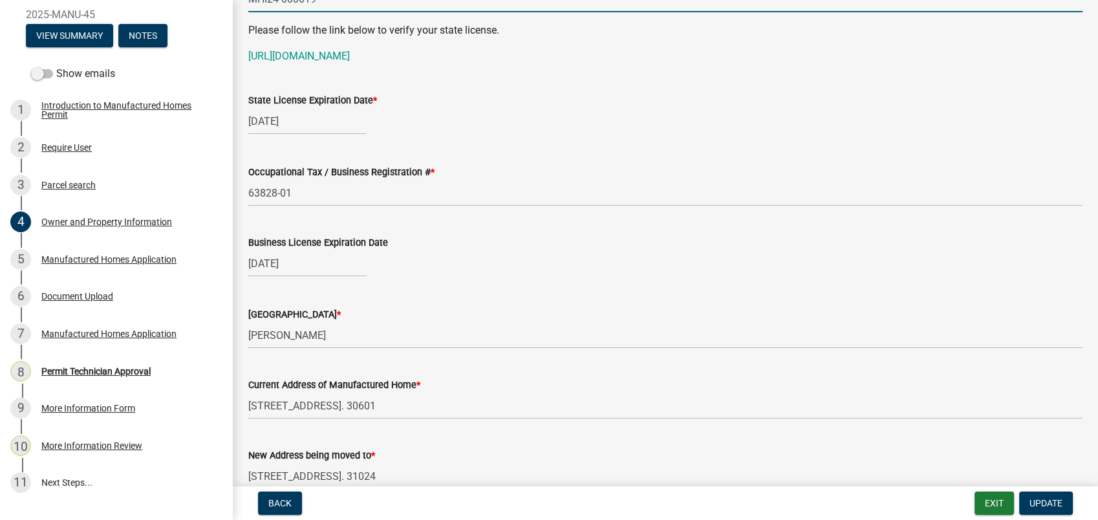
scroll to position [790, 0]
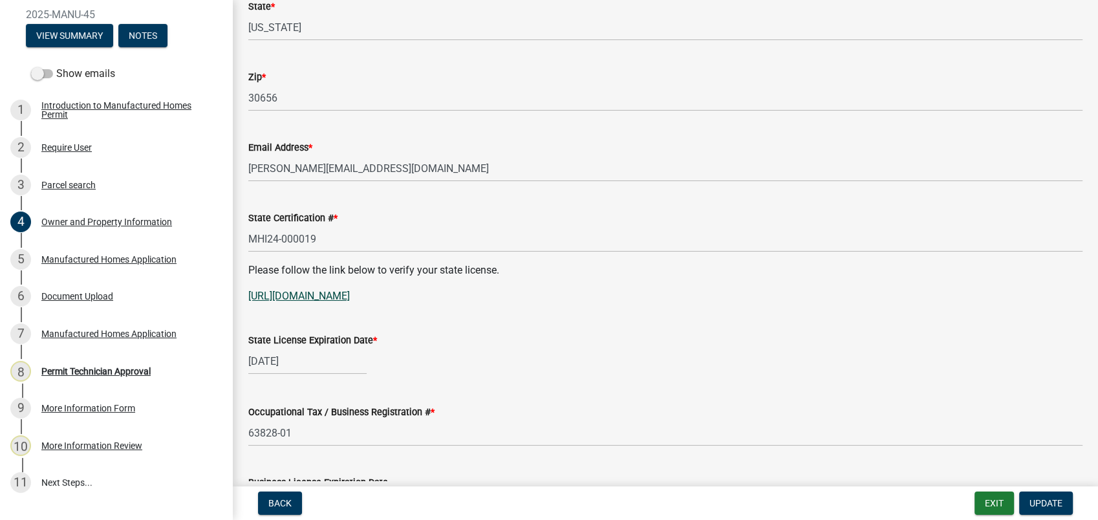
click at [347, 294] on link "[URL][DOMAIN_NAME]" at bounding box center [299, 296] width 102 height 12
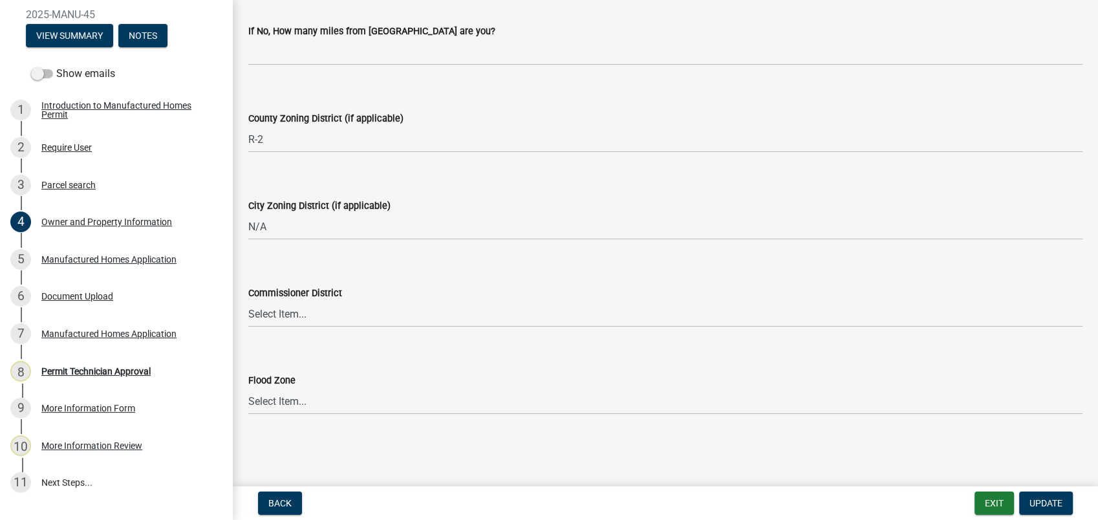
scroll to position [1678, 0]
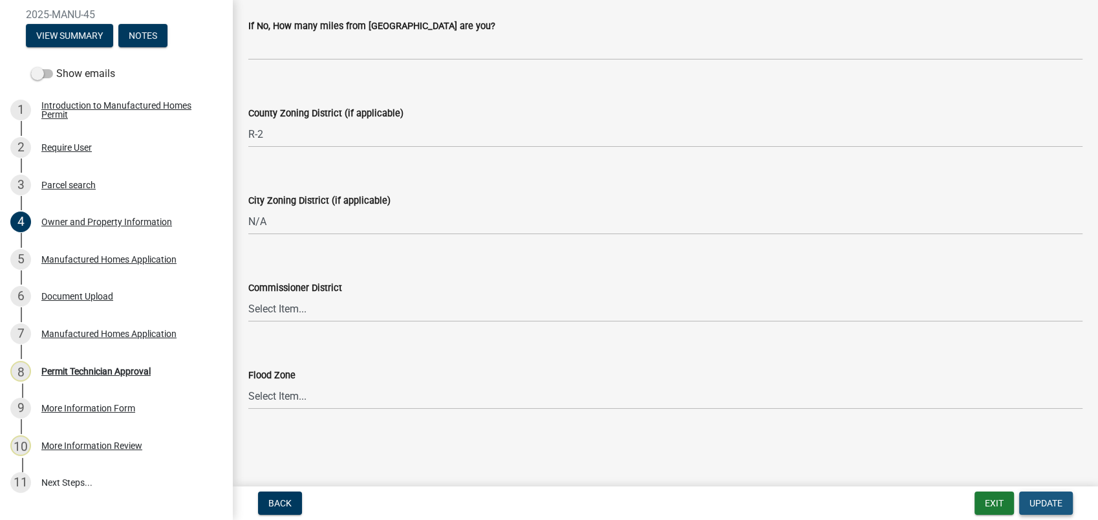
click at [1049, 502] on button "Update" at bounding box center [1046, 502] width 54 height 23
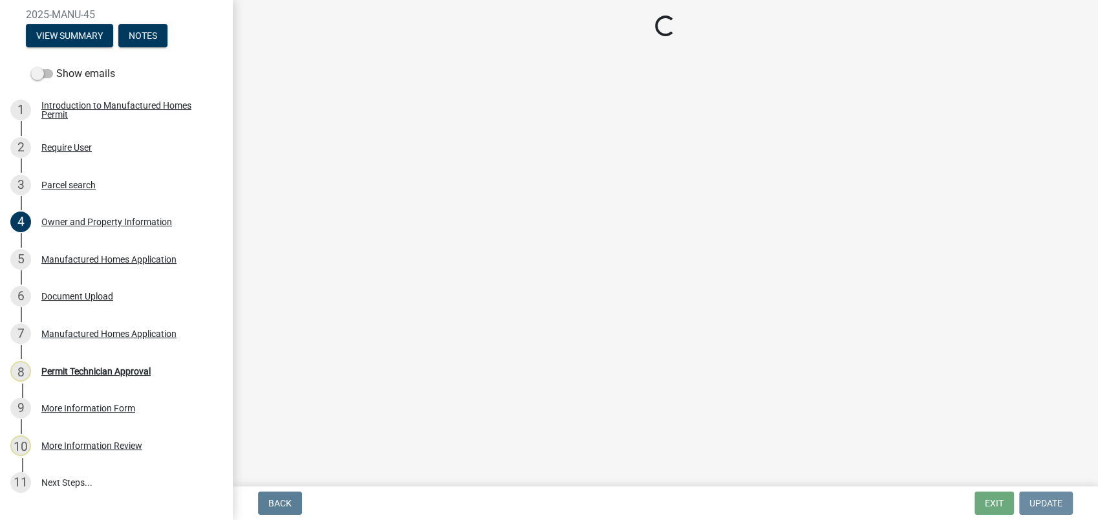
scroll to position [0, 0]
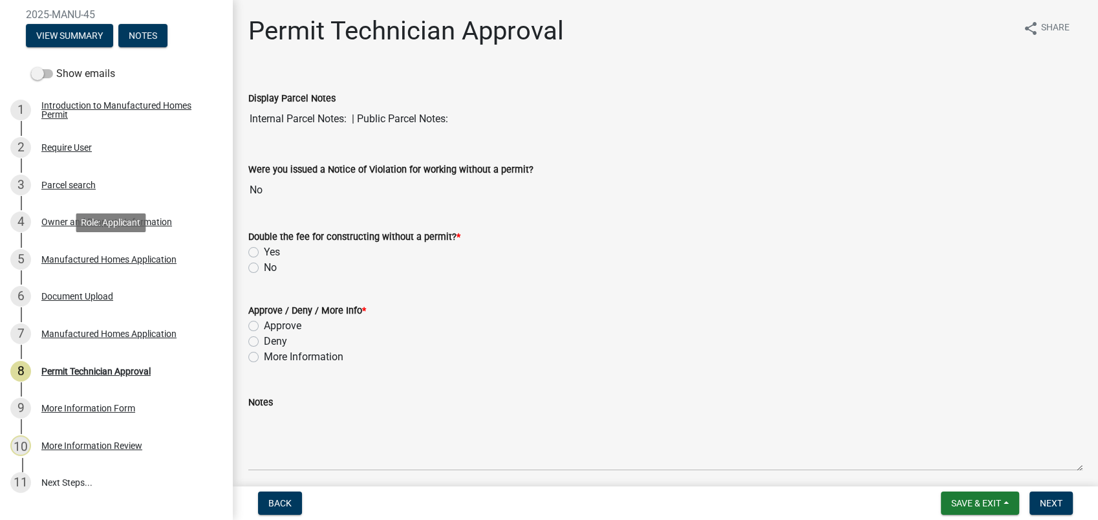
click at [81, 257] on div "Manufactured Homes Application" at bounding box center [108, 259] width 135 height 9
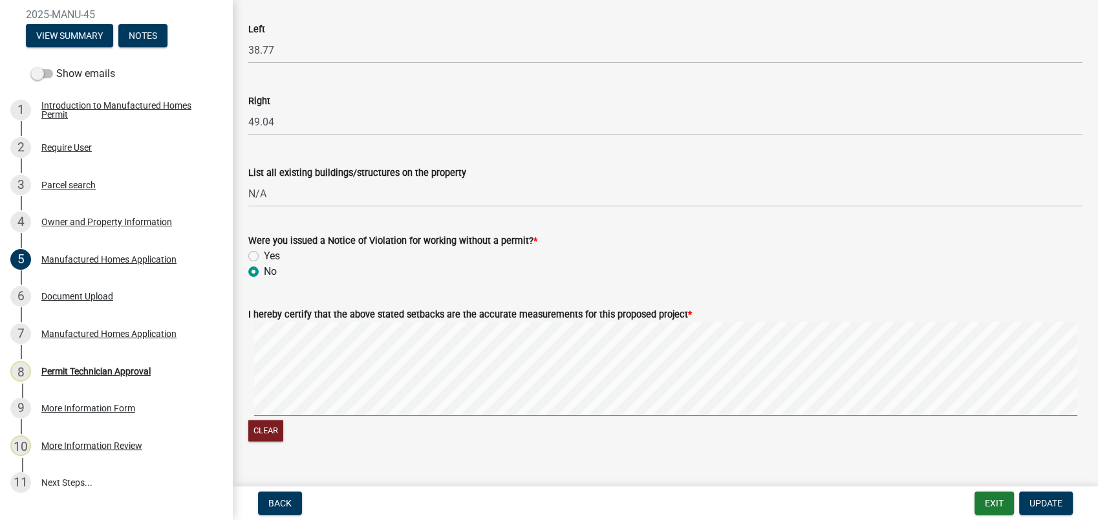
scroll to position [2034, 0]
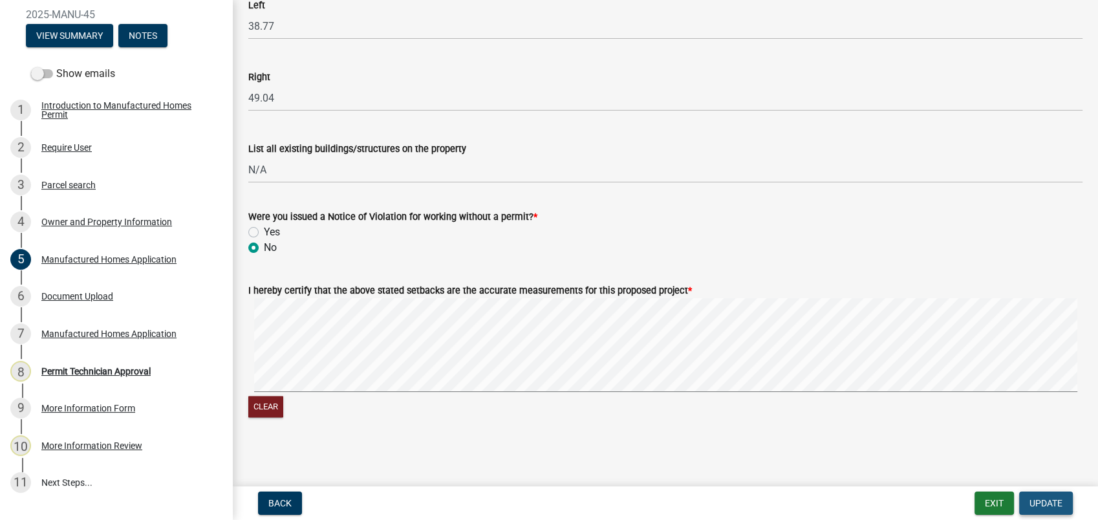
click at [1038, 505] on span "Update" at bounding box center [1046, 503] width 33 height 10
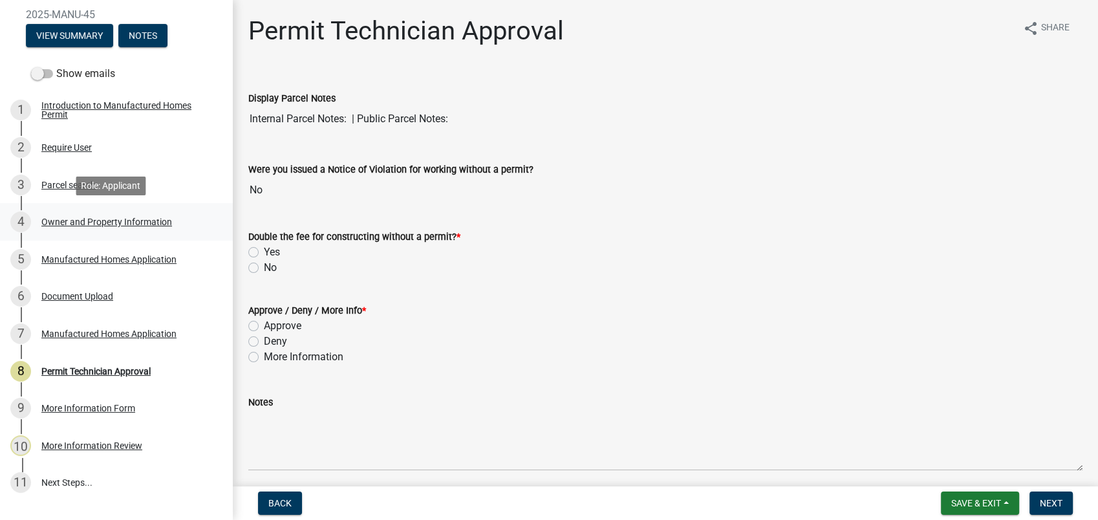
click at [136, 215] on div "4 Owner and Property Information" at bounding box center [111, 221] width 202 height 21
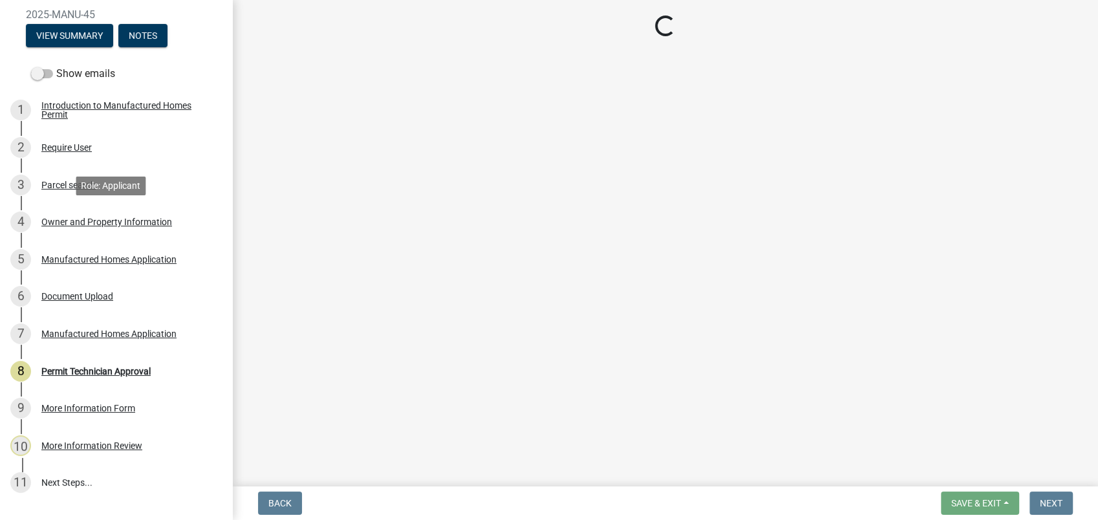
select select "78bfdc44-73ff-456e-a557-d4c99b9c08be"
select select "83394b22-4a11-496c-8e5c-75ade2e72faf"
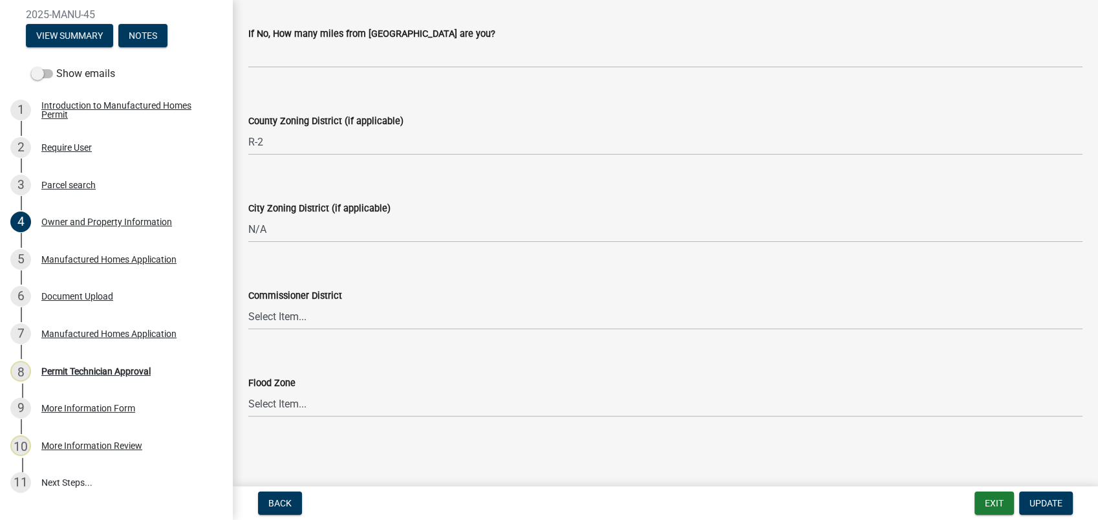
scroll to position [1678, 0]
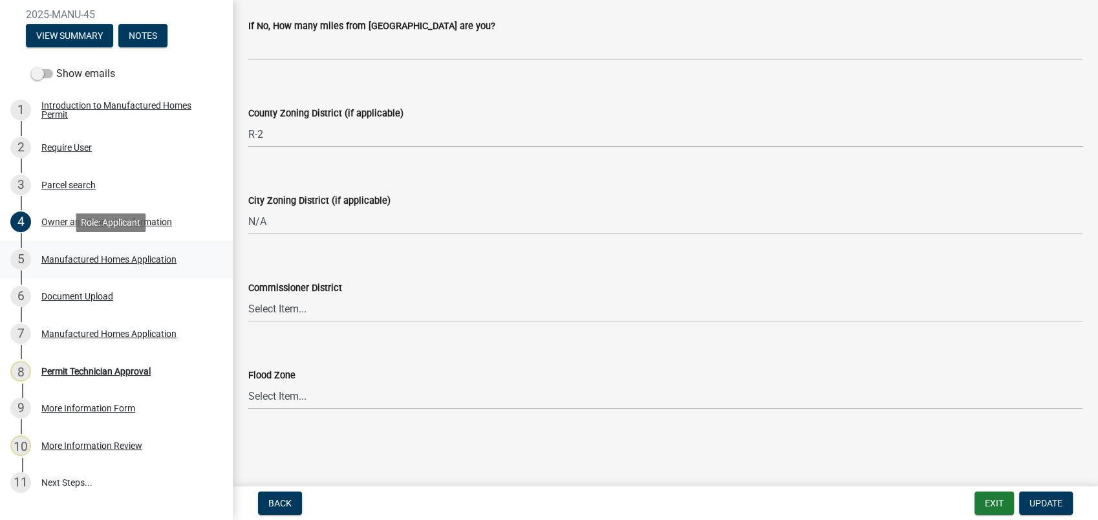
click at [72, 259] on div "Manufactured Homes Application" at bounding box center [108, 259] width 135 height 9
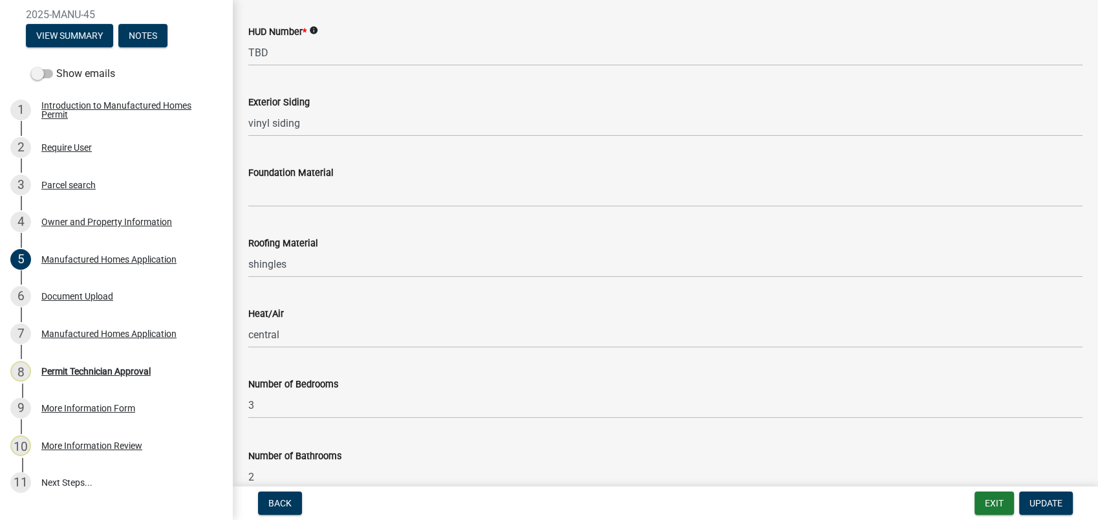
scroll to position [597, 0]
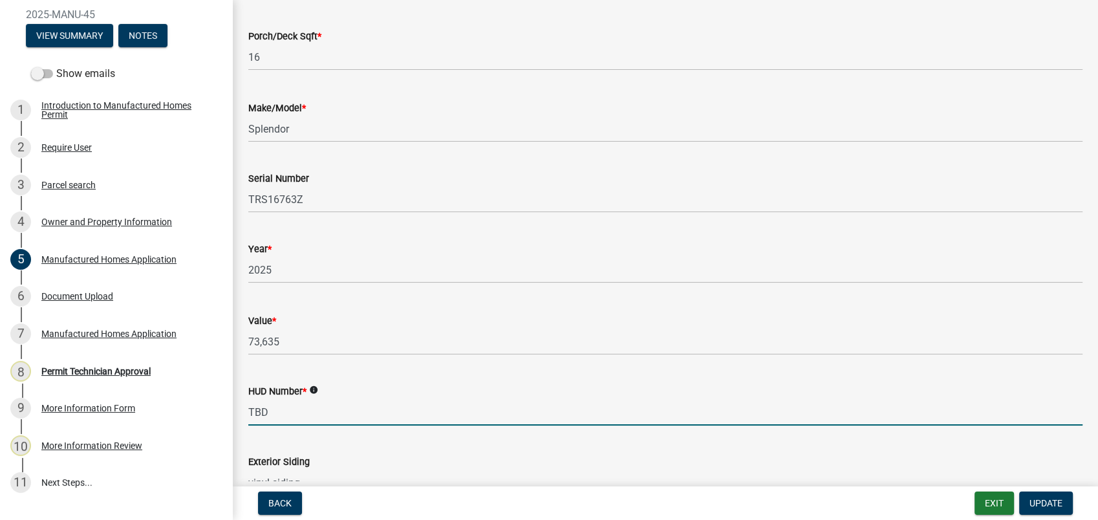
drag, startPoint x: 293, startPoint y: 409, endPoint x: 247, endPoint y: 413, distance: 46.1
click at [247, 413] on div "HUD Number * info TBD" at bounding box center [666, 395] width 854 height 60
